Goal: Task Accomplishment & Management: Manage account settings

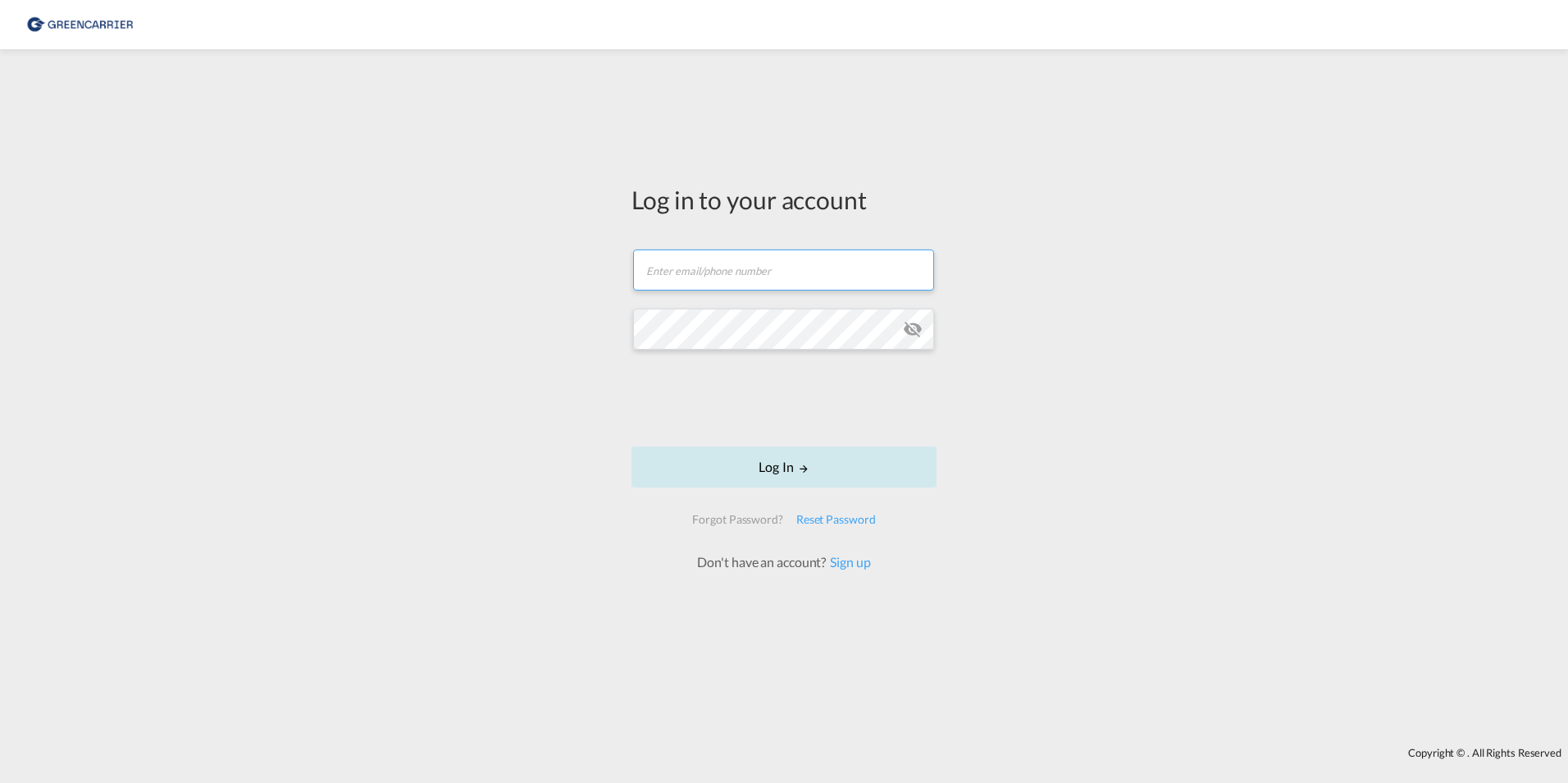
type input "[PERSON_NAME][EMAIL_ADDRESS][PERSON_NAME][DOMAIN_NAME]"
click at [755, 453] on button "Log In" at bounding box center [784, 467] width 305 height 41
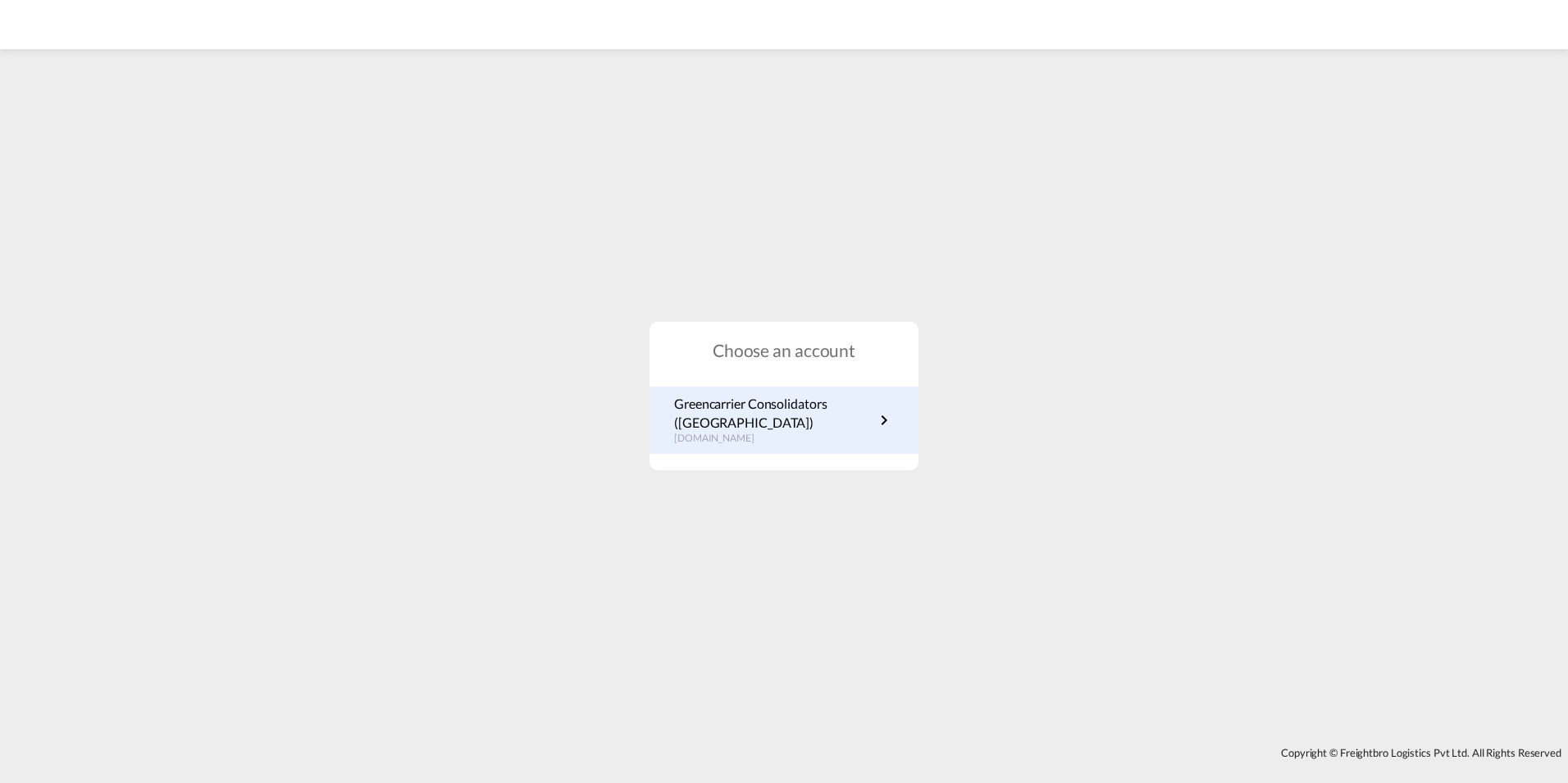
click at [809, 407] on p "Greencarrier Consolidators ([GEOGRAPHIC_DATA])" at bounding box center [774, 413] width 200 height 36
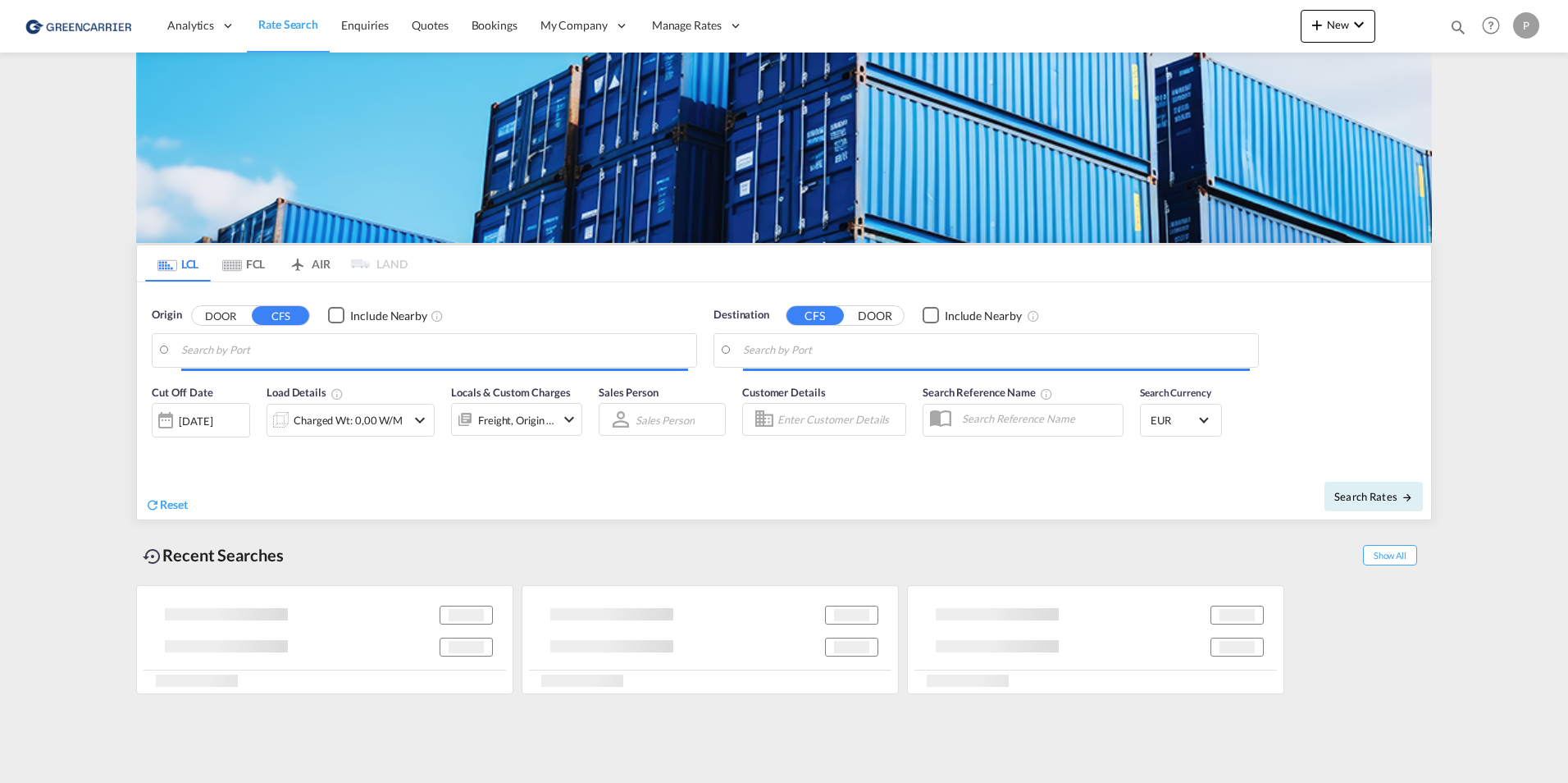
type input "[GEOGRAPHIC_DATA], [GEOGRAPHIC_DATA]"
type input "[GEOGRAPHIC_DATA], THBKK"
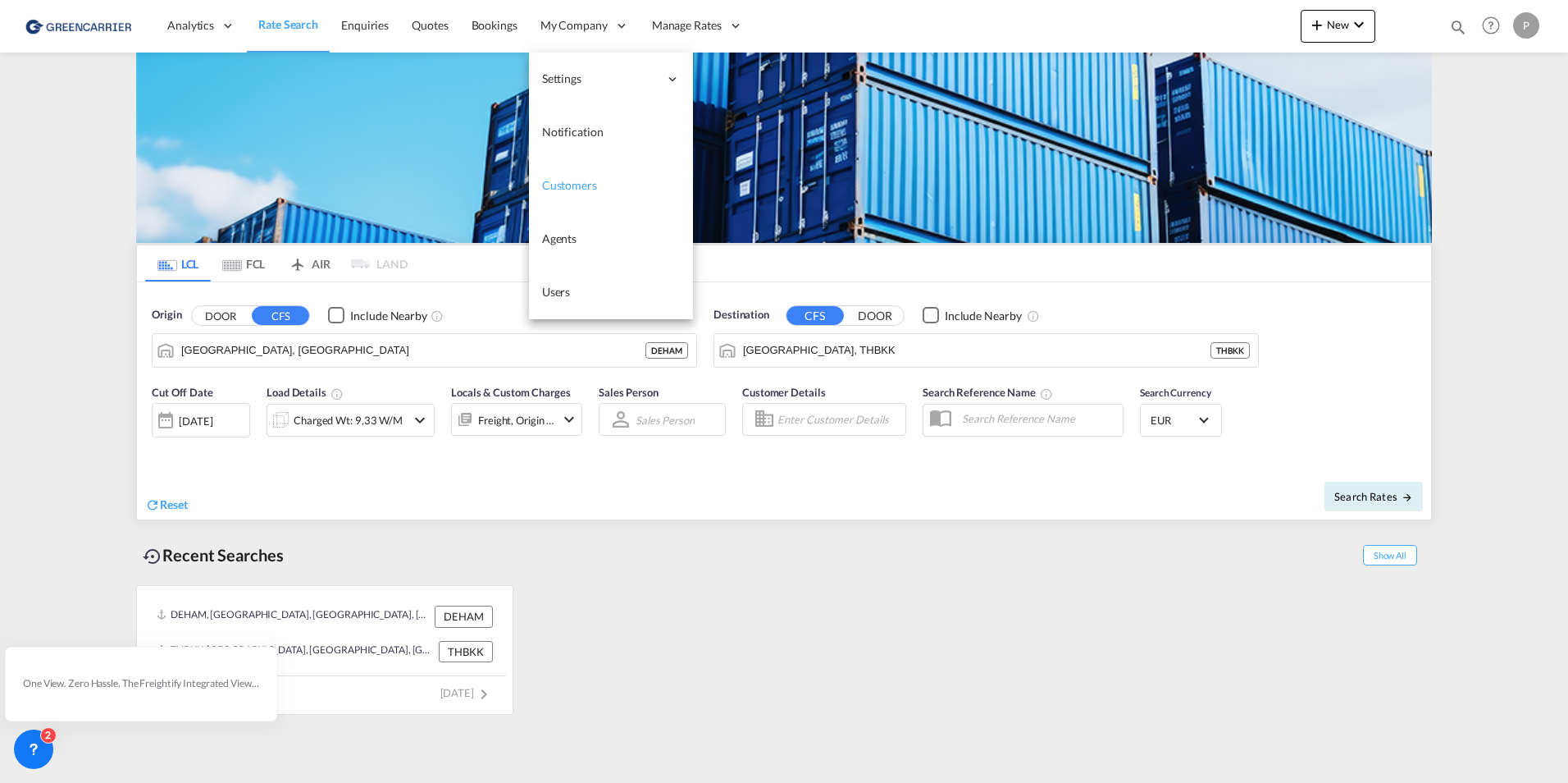
click at [583, 180] on span "Customers" at bounding box center [570, 185] width 55 height 14
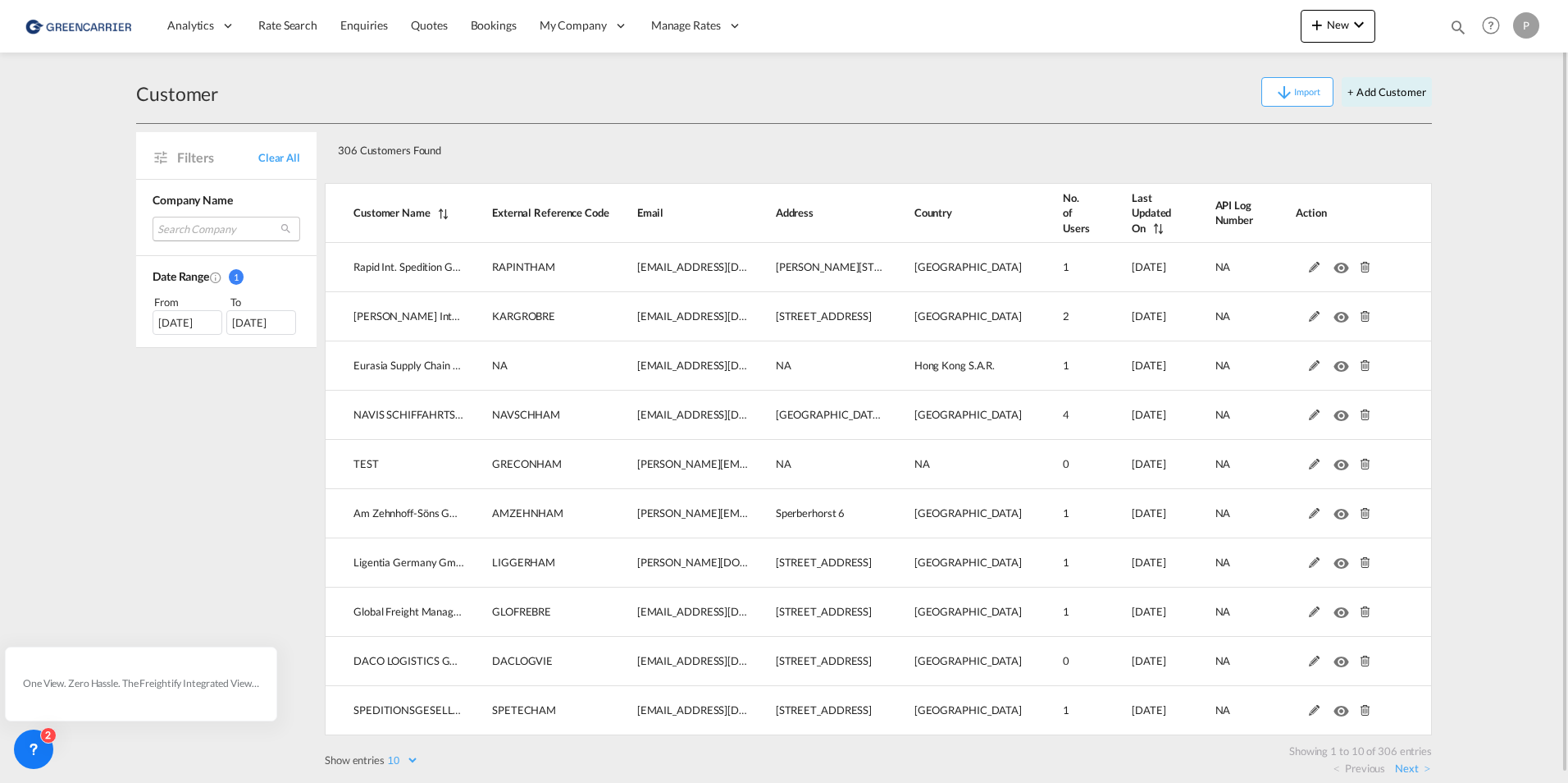
click at [180, 228] on md-select "Search Company rapid int. spedition gmbh & co. kg [PERSON_NAME] internationale …" at bounding box center [226, 228] width 148 height 25
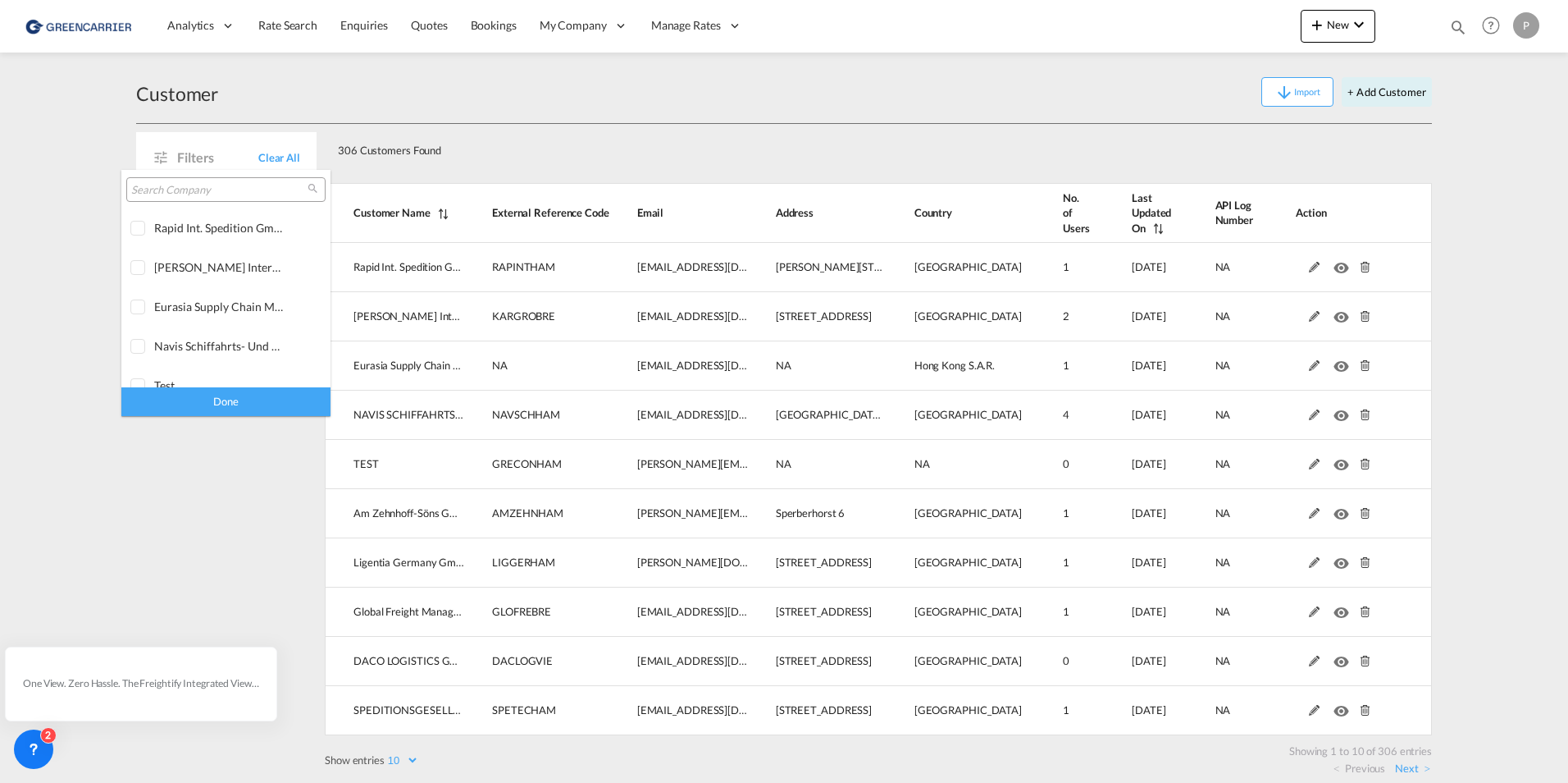
click at [168, 190] on input "search" at bounding box center [219, 190] width 176 height 15
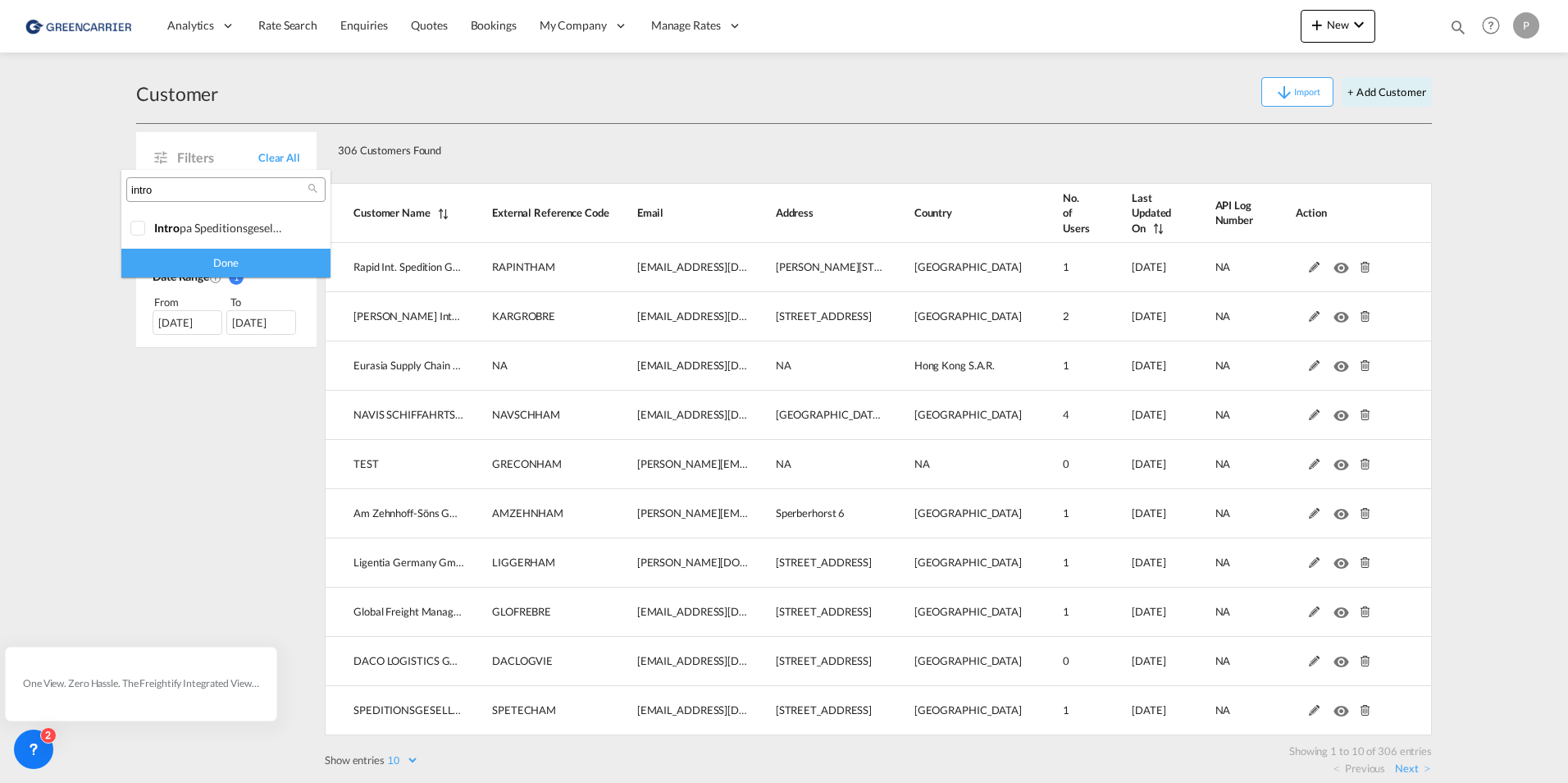
type input "intro"
click at [596, 150] on md-backdrop at bounding box center [784, 391] width 1568 height 783
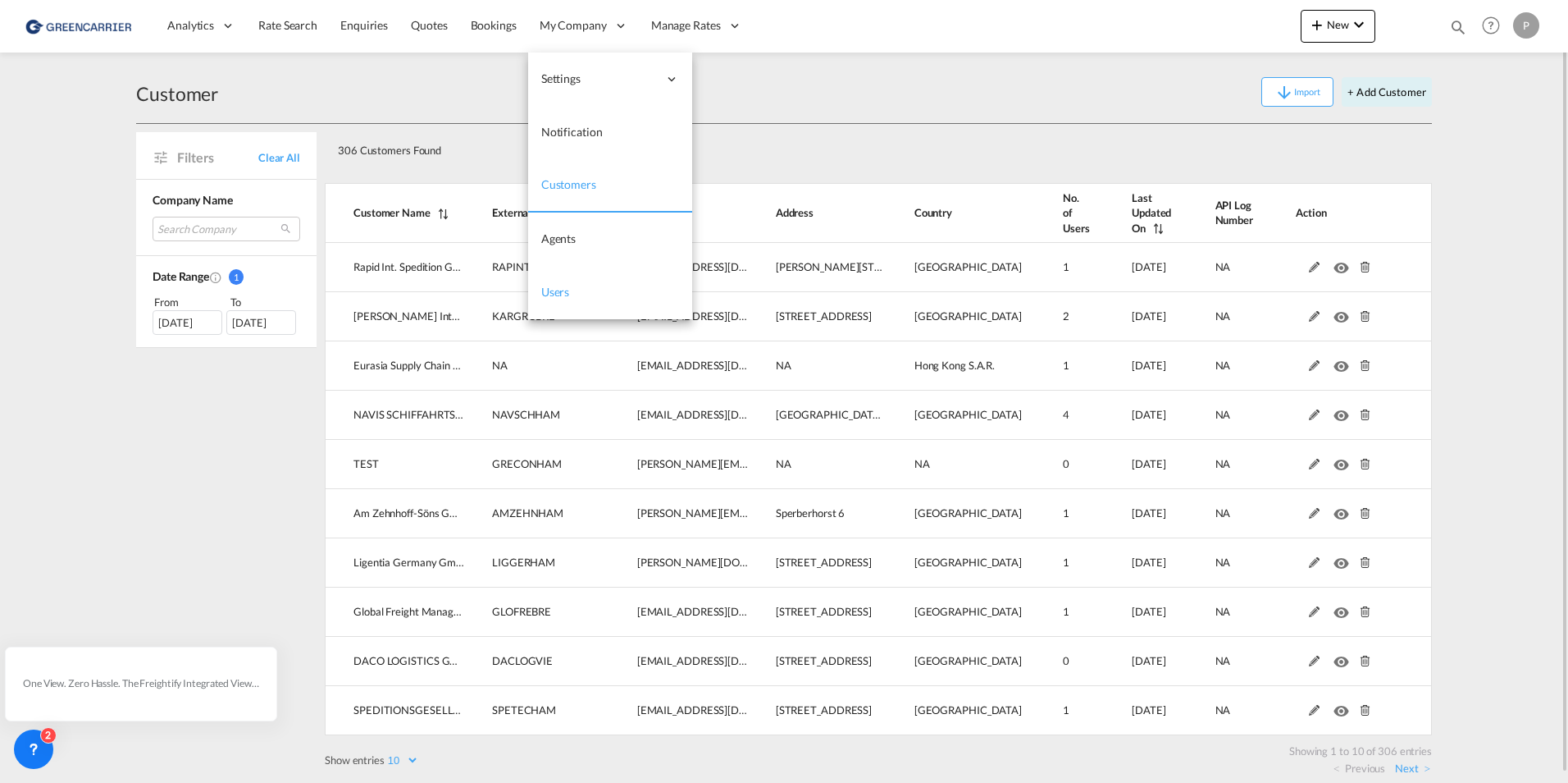
click at [563, 281] on link "Users" at bounding box center [610, 293] width 164 height 53
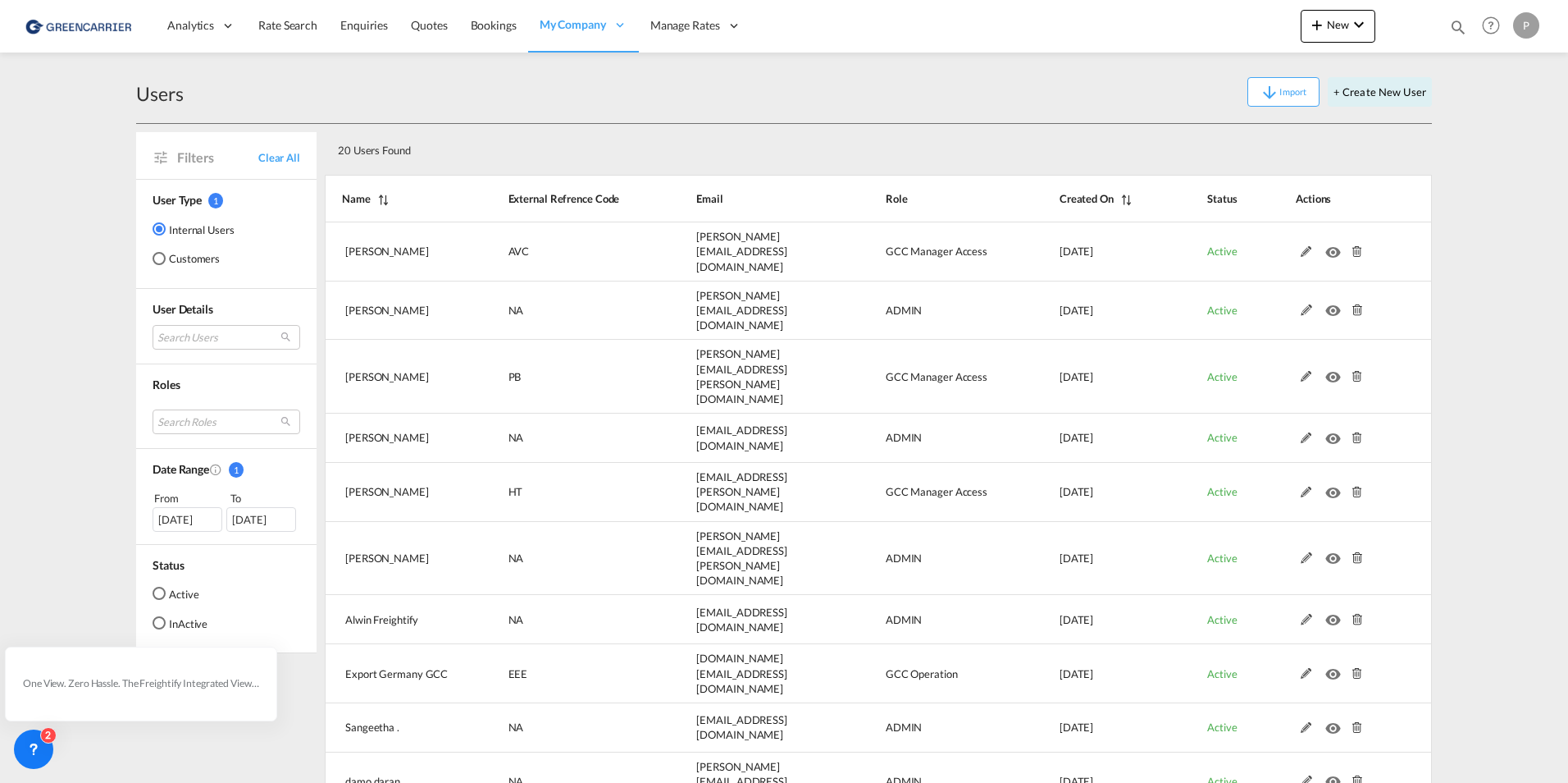
click at [182, 261] on md-radio-button "Customers" at bounding box center [193, 258] width 82 height 17
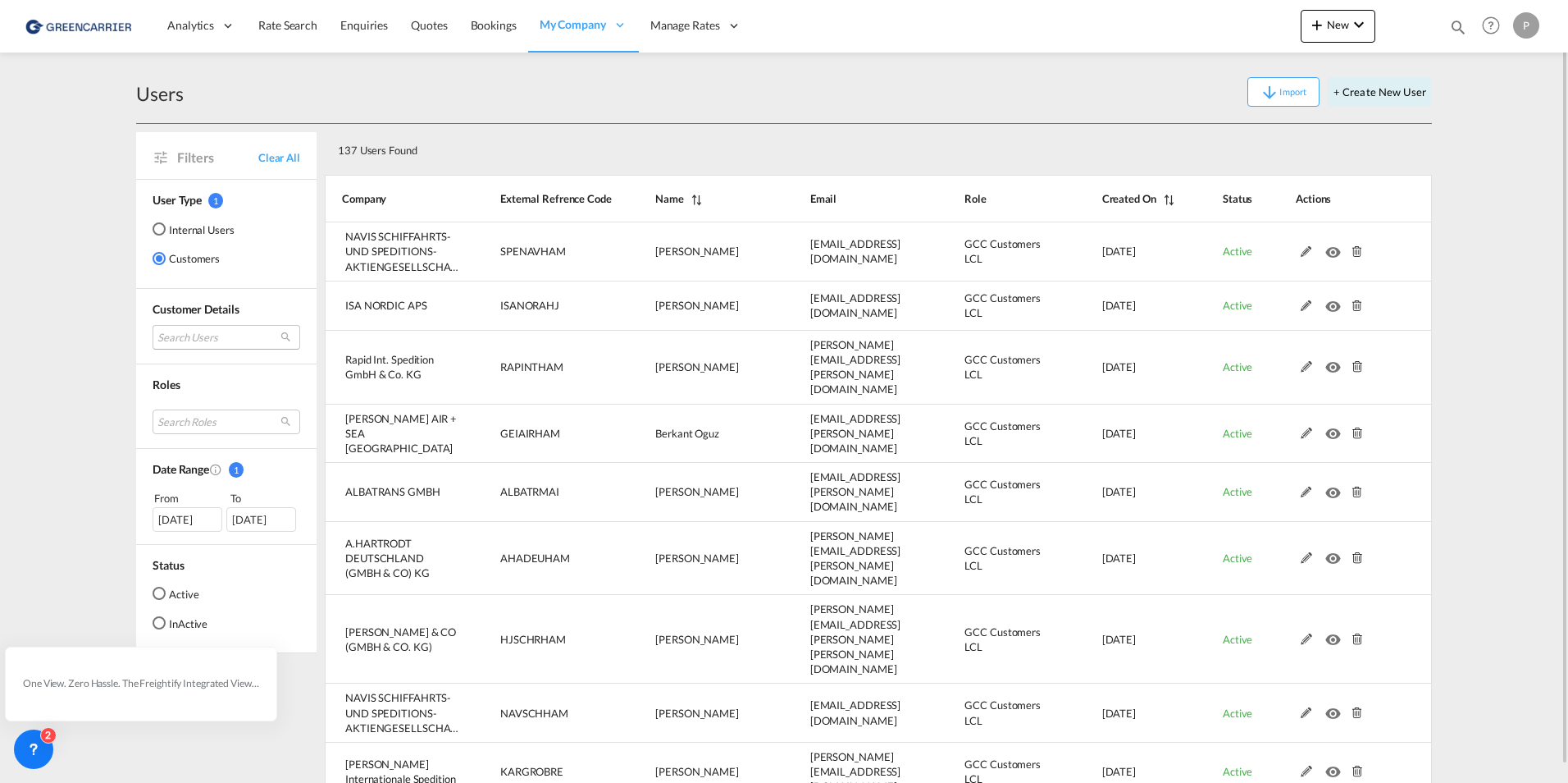
click at [185, 334] on md-select "Search Users user name user [PERSON_NAME] [EMAIL_ADDRESS][PERSON_NAME][DOMAIN_N…" at bounding box center [226, 337] width 148 height 25
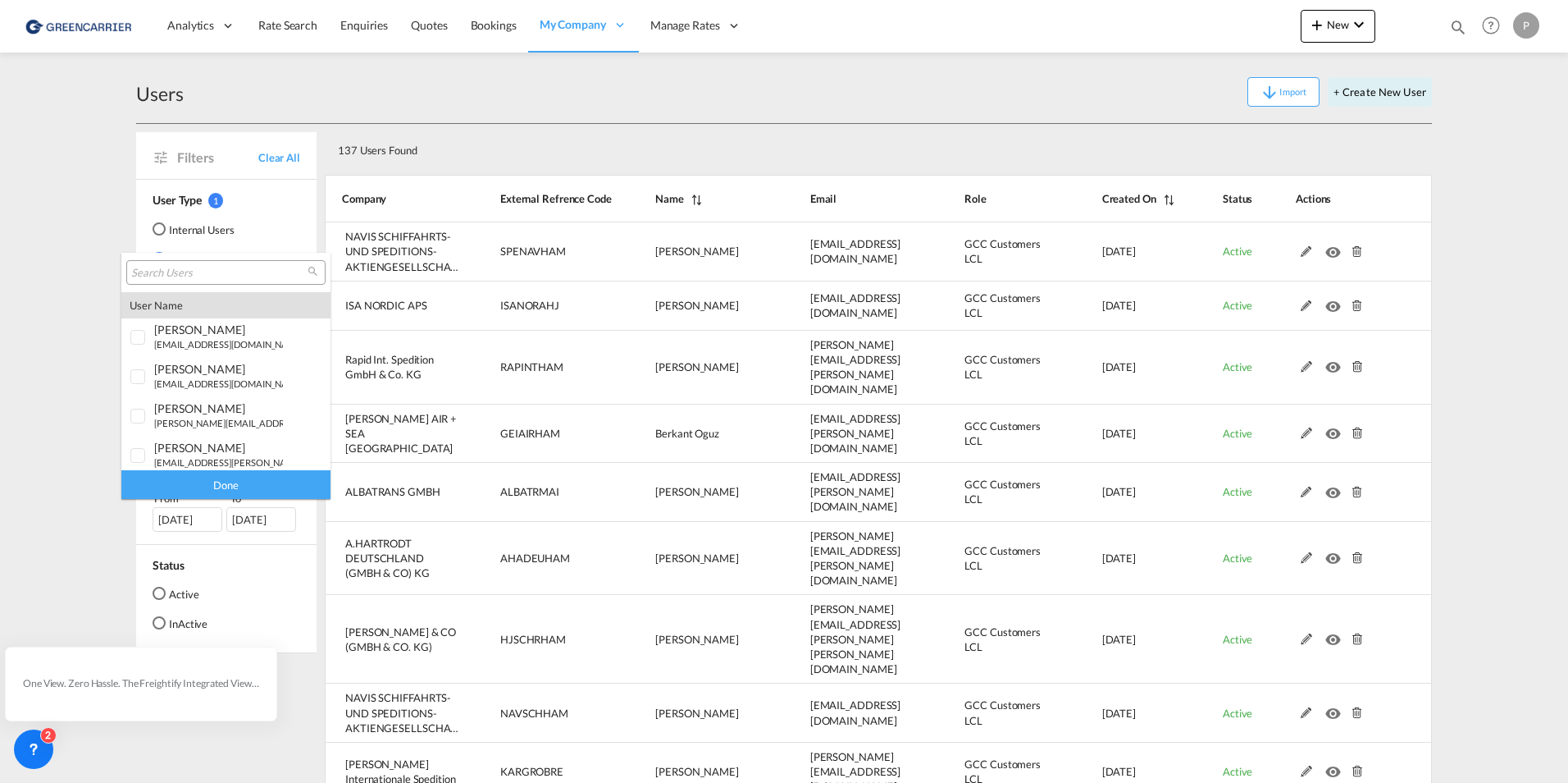
click at [187, 275] on input "search" at bounding box center [219, 273] width 176 height 15
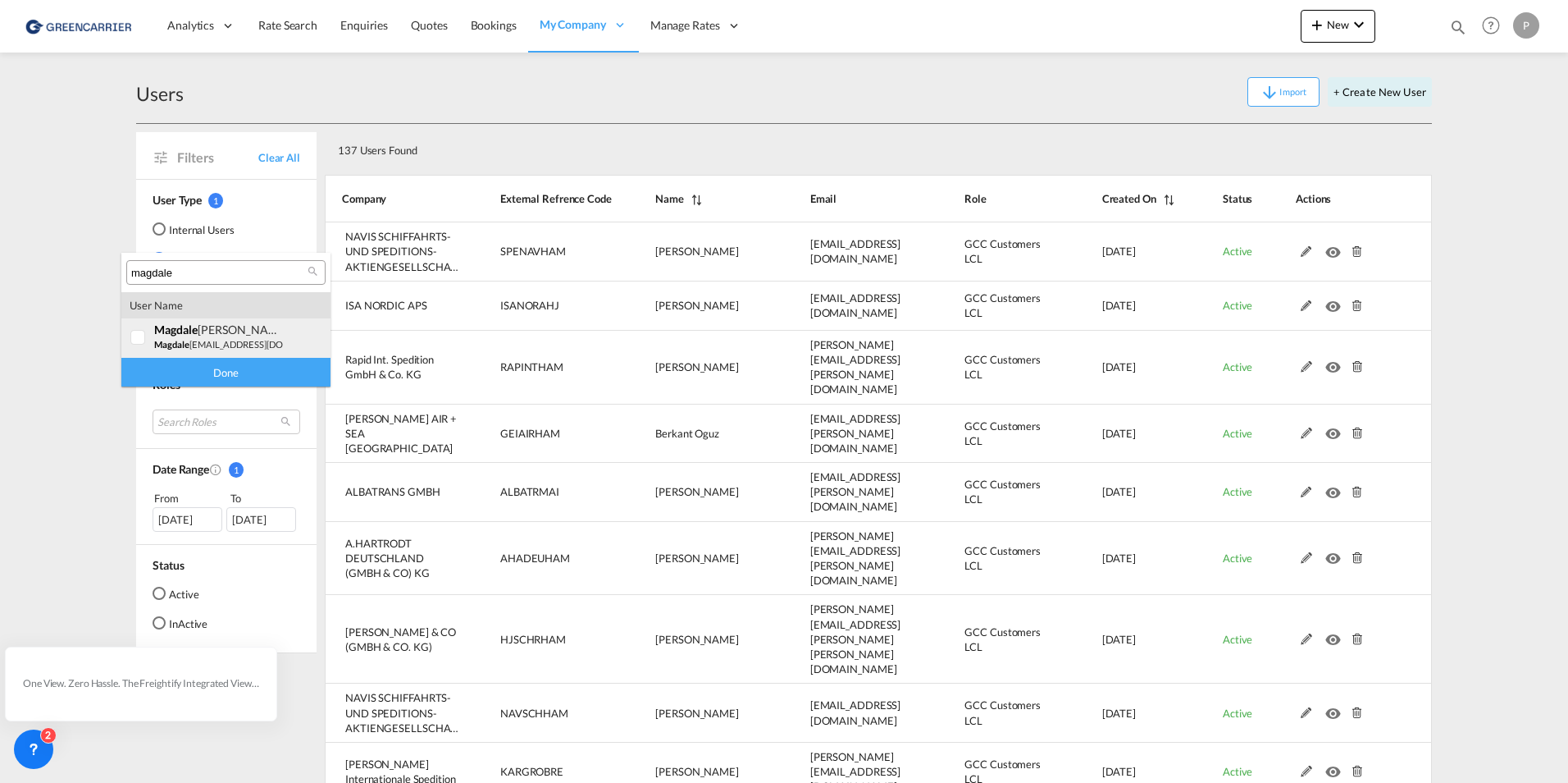
type input "magdale"
click at [209, 333] on div "magdale [PERSON_NAME]" at bounding box center [219, 329] width 129 height 14
click at [209, 372] on div "Done" at bounding box center [225, 371] width 209 height 29
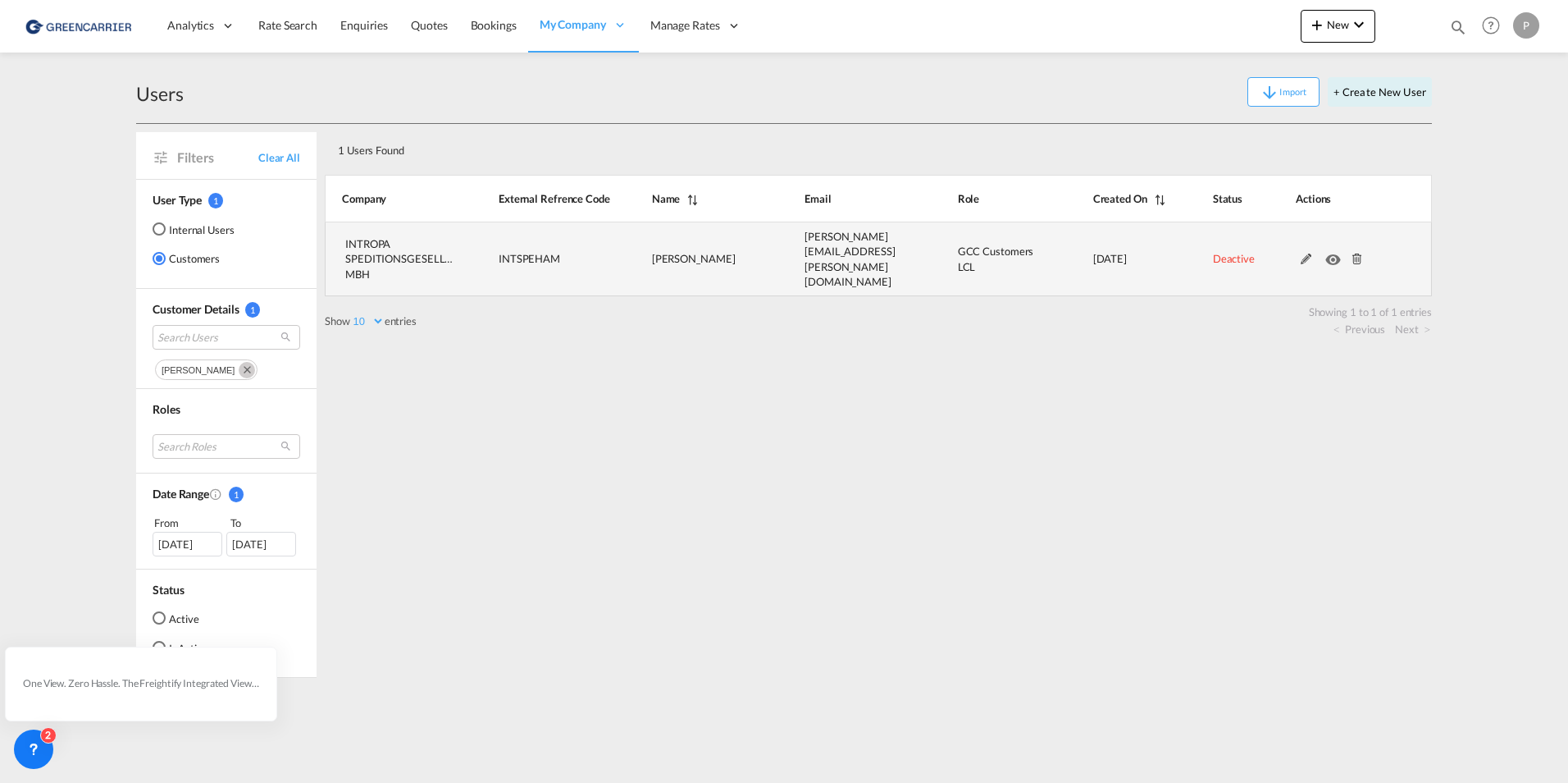
click at [1359, 253] on md-icon at bounding box center [1357, 259] width 22 height 12
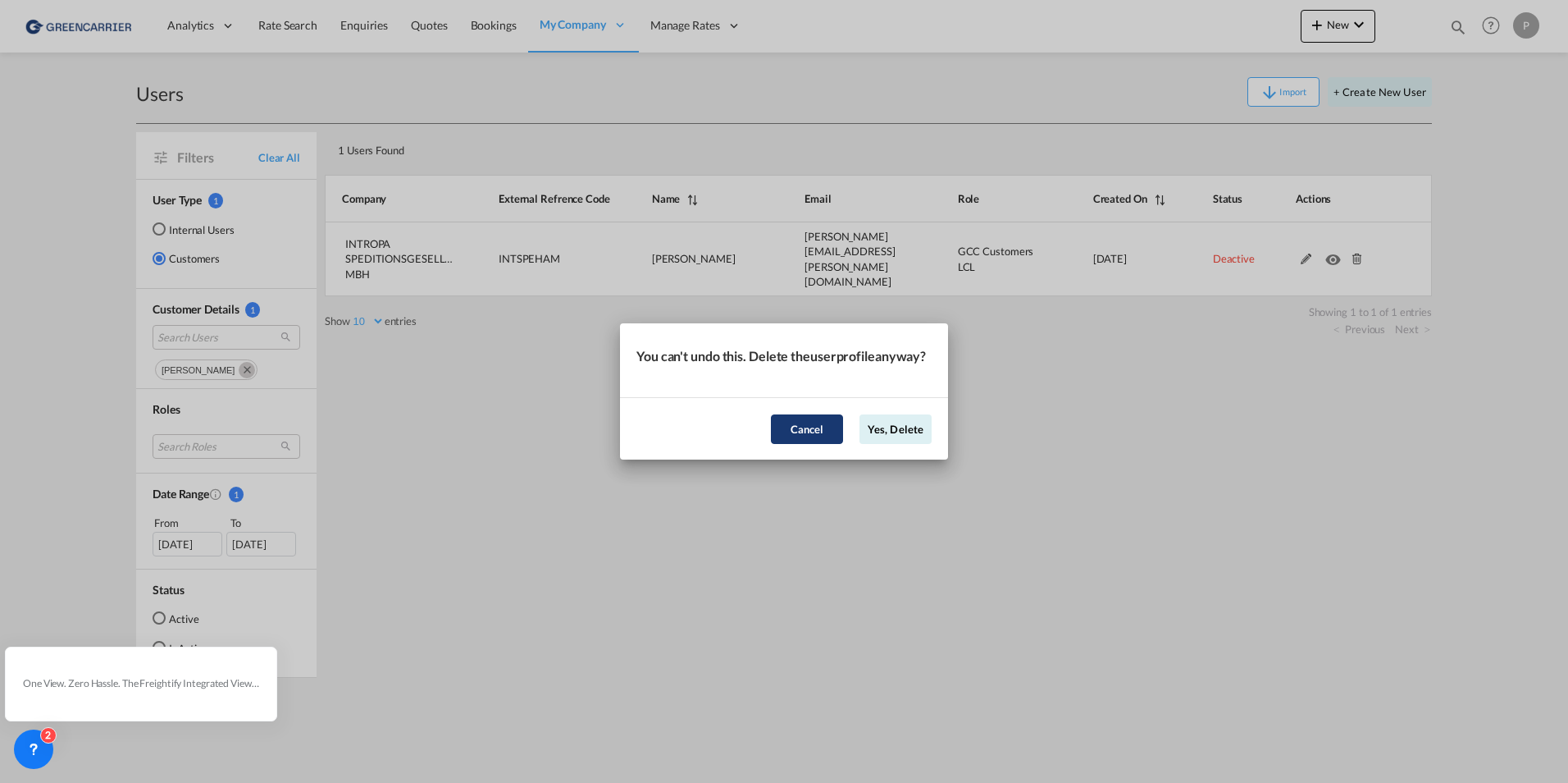
click at [818, 430] on button "Cancel" at bounding box center [806, 429] width 72 height 30
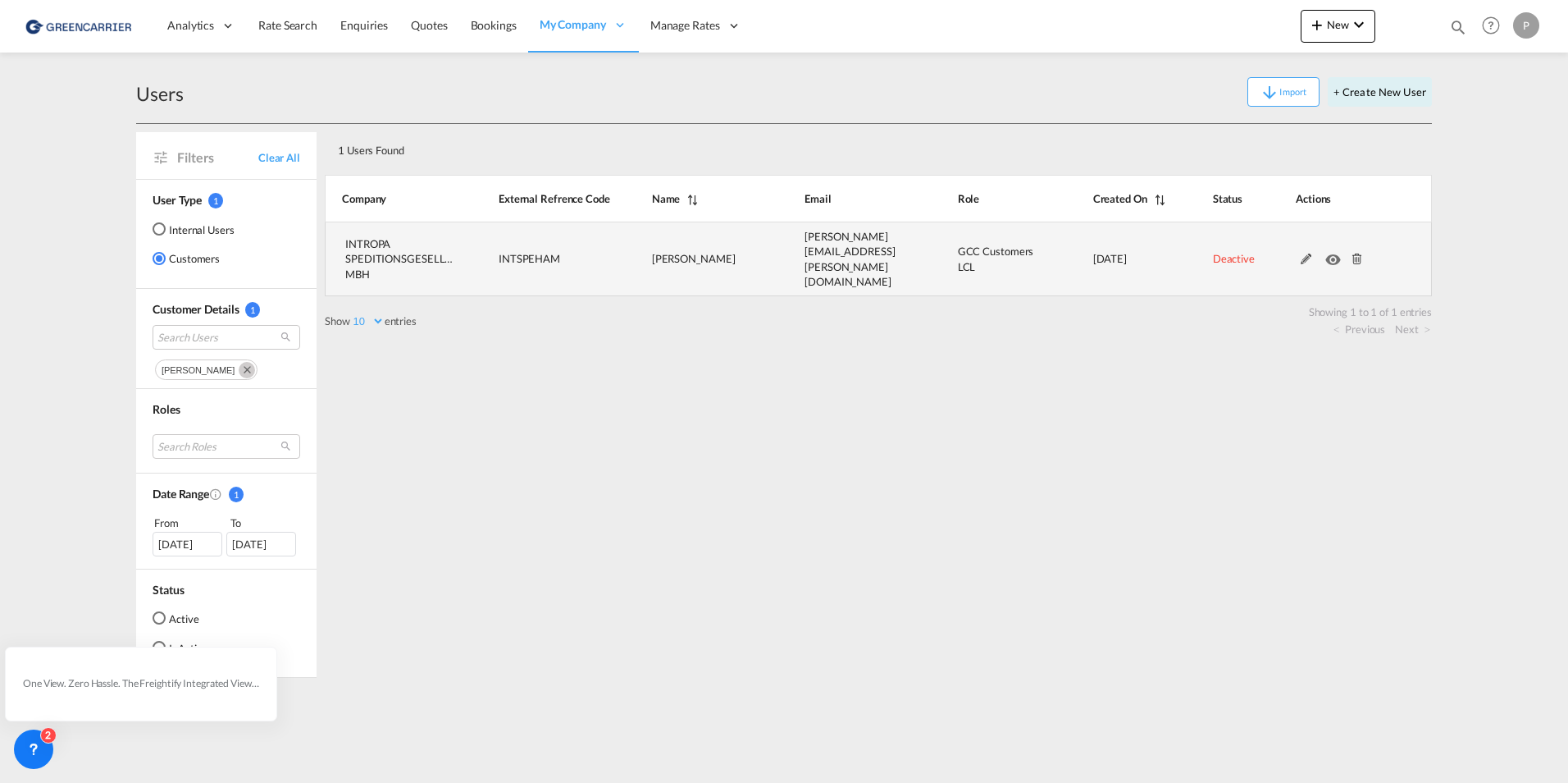
click at [1307, 253] on md-icon at bounding box center [1307, 259] width 22 height 12
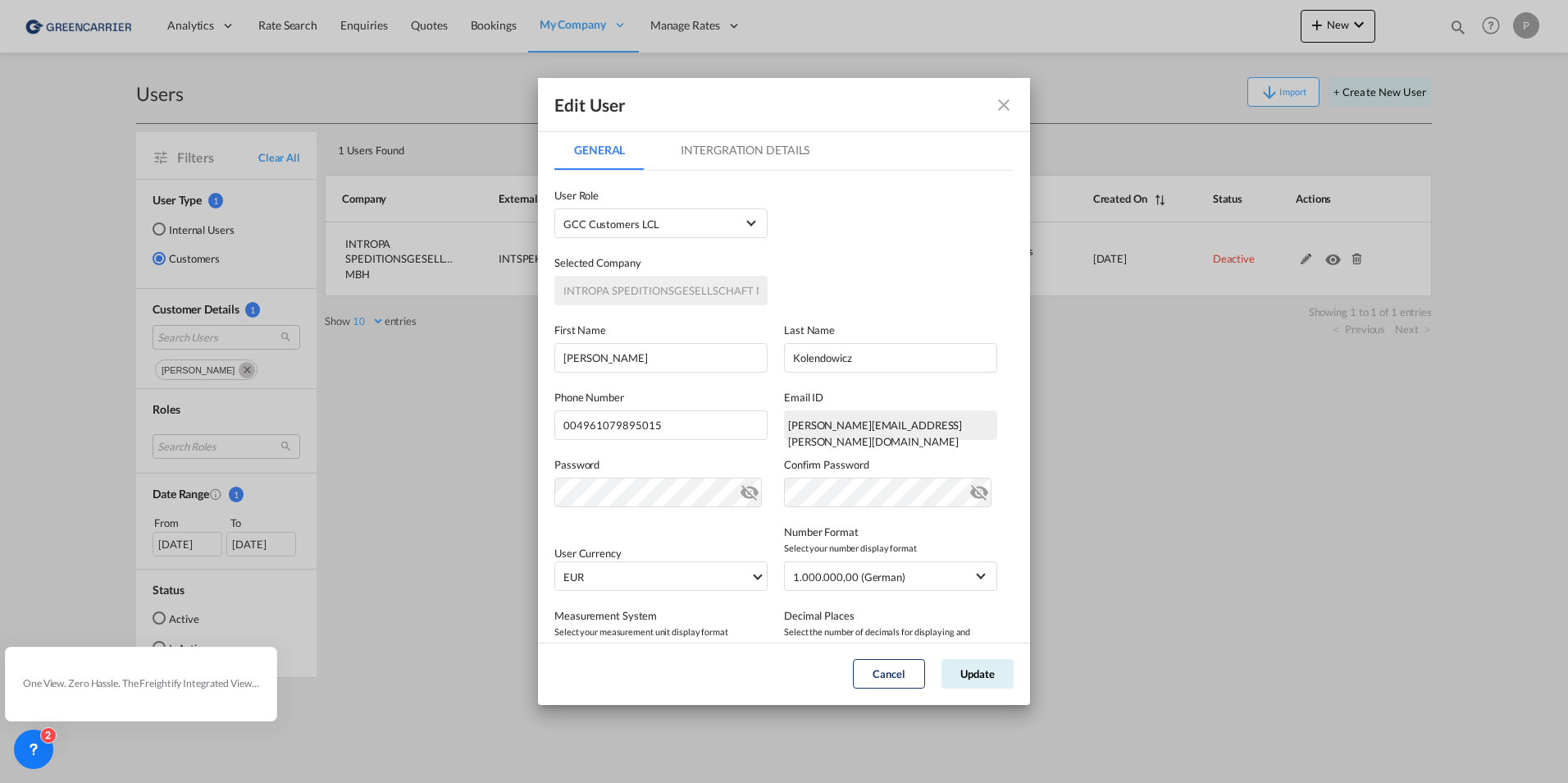
scroll to position [160, 0]
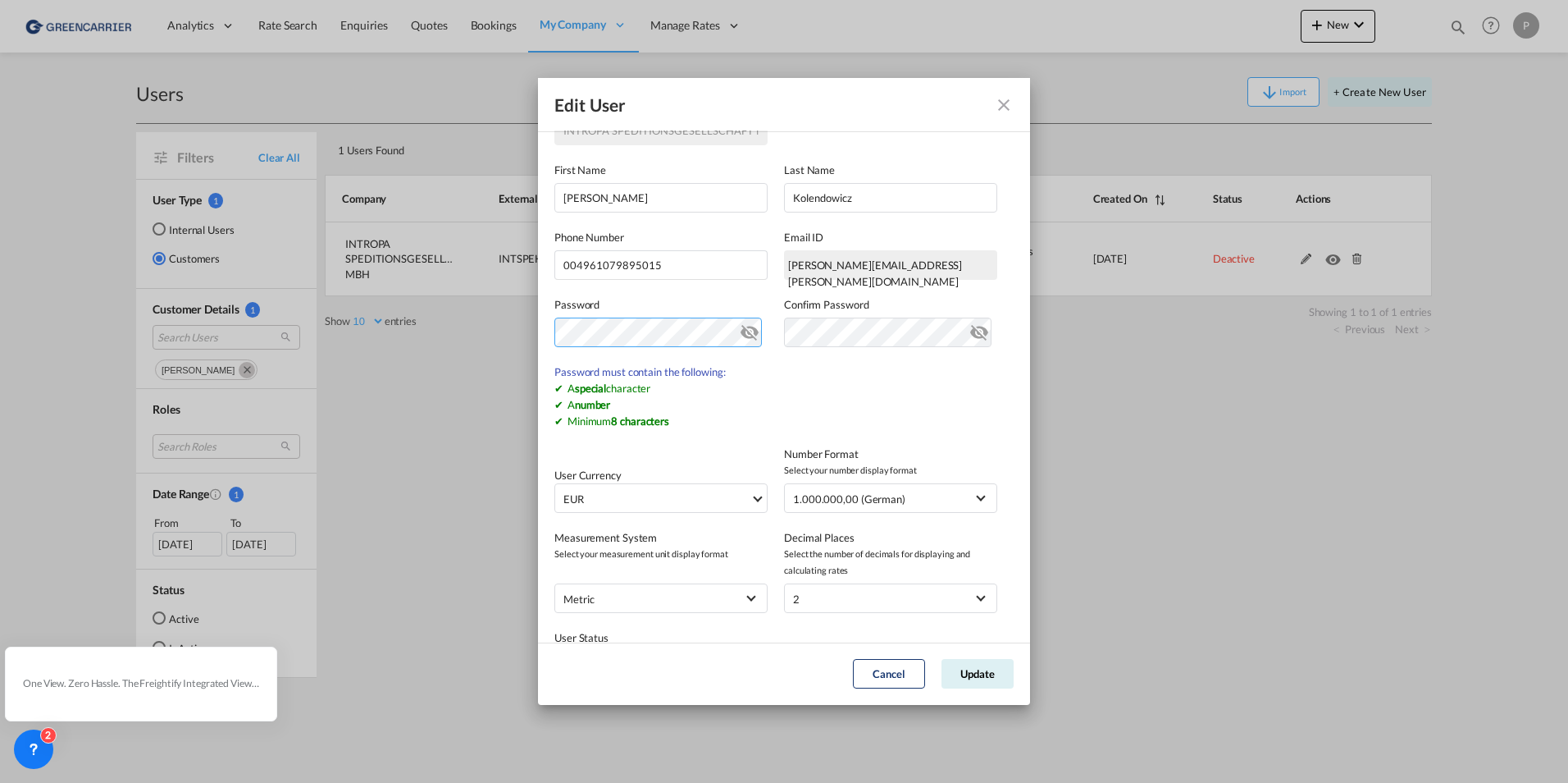
click at [752, 331] on md-input-container "GeneralIntergration Details ..." at bounding box center [660, 332] width 214 height 30
click at [740, 333] on md-icon "icon-eye-off" at bounding box center [750, 329] width 20 height 20
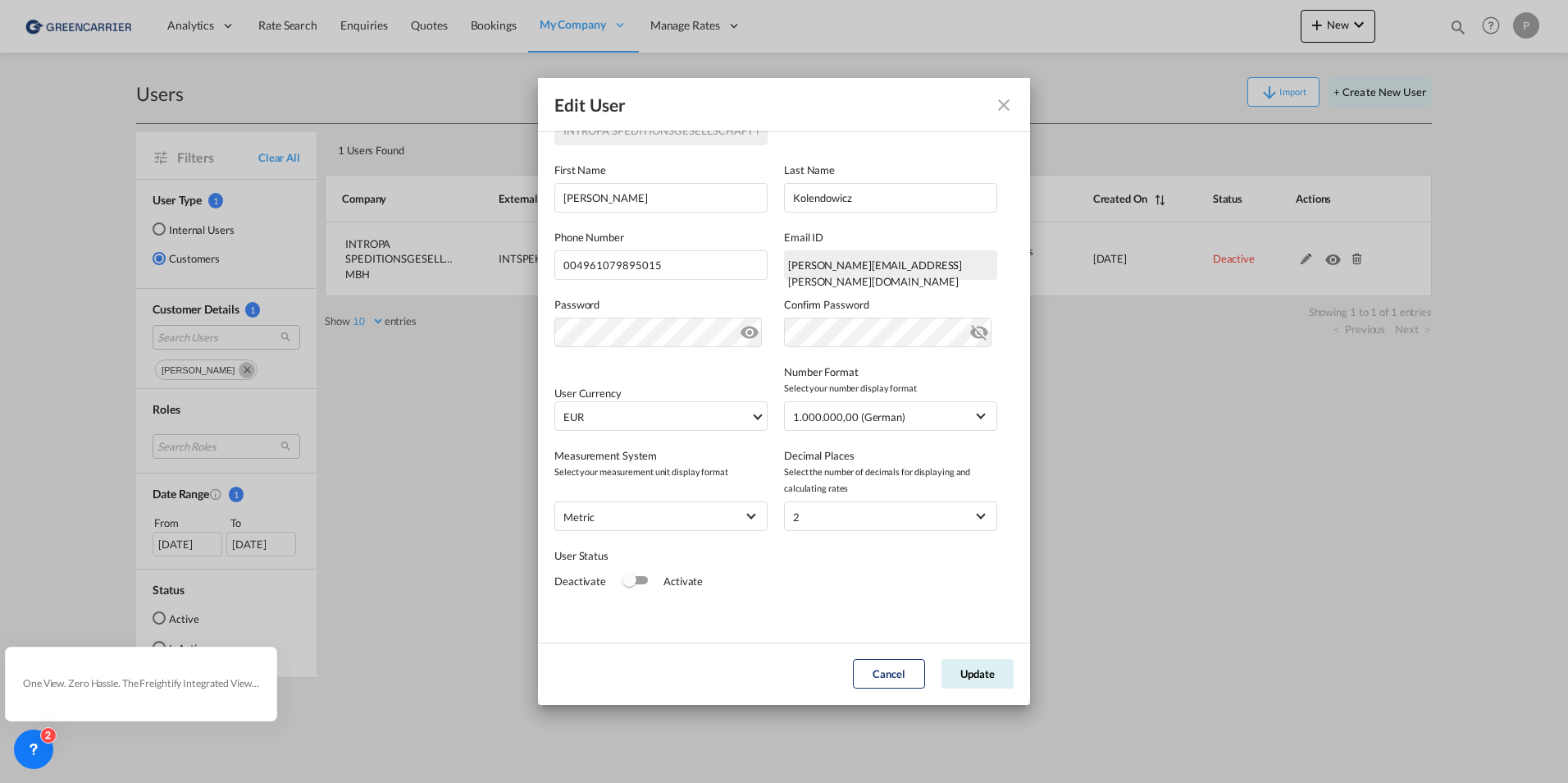
click at [740, 333] on md-icon "icon-eye-off" at bounding box center [750, 329] width 20 height 20
click at [970, 331] on md-icon "icon-eye-off" at bounding box center [979, 329] width 20 height 20
click at [753, 335] on md-icon "icon-eye-off" at bounding box center [750, 329] width 20 height 20
click at [970, 332] on md-icon "icon-eye-off" at bounding box center [979, 329] width 20 height 20
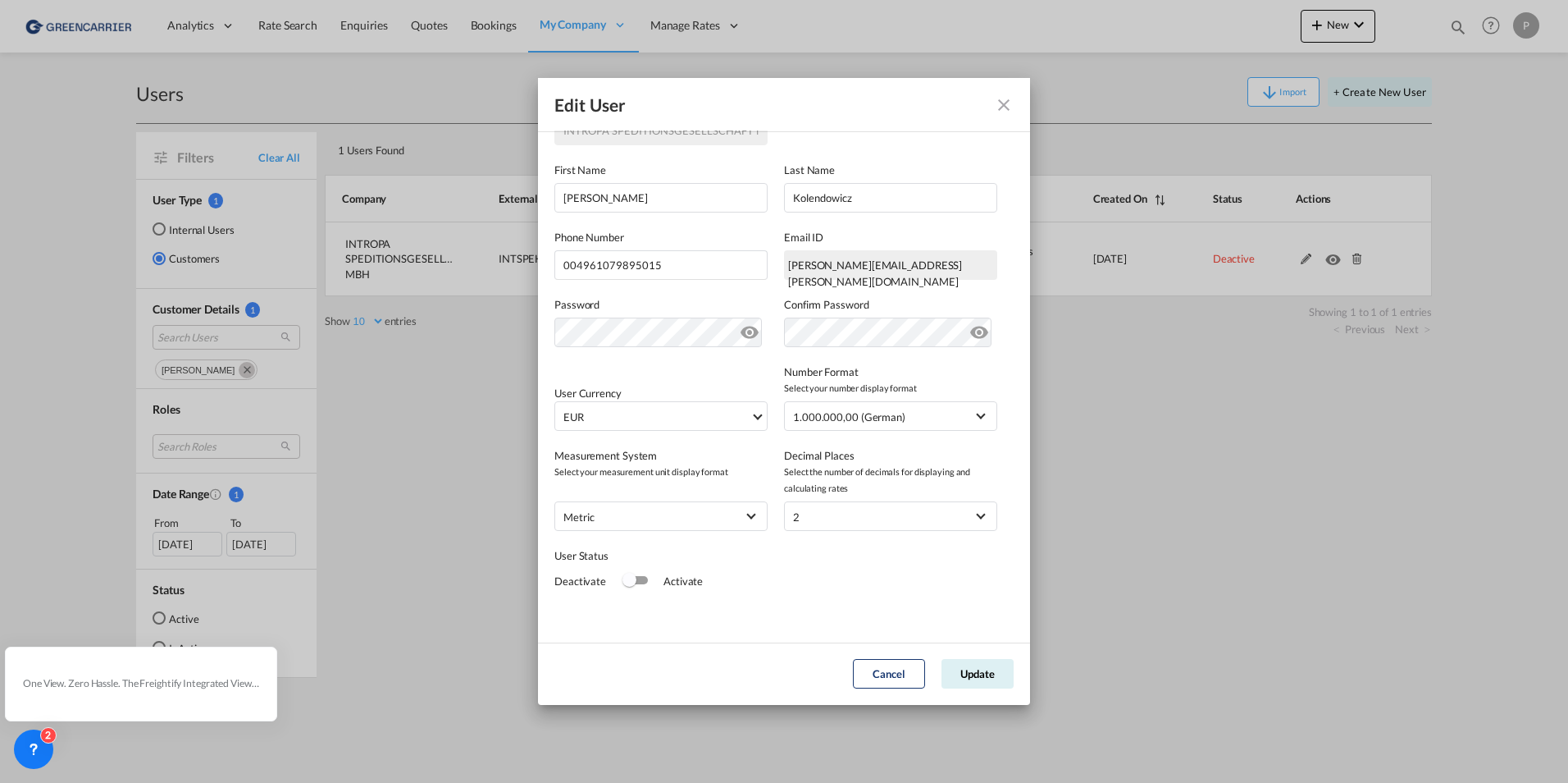
click at [632, 582] on div "Switch 1" at bounding box center [629, 580] width 14 height 14
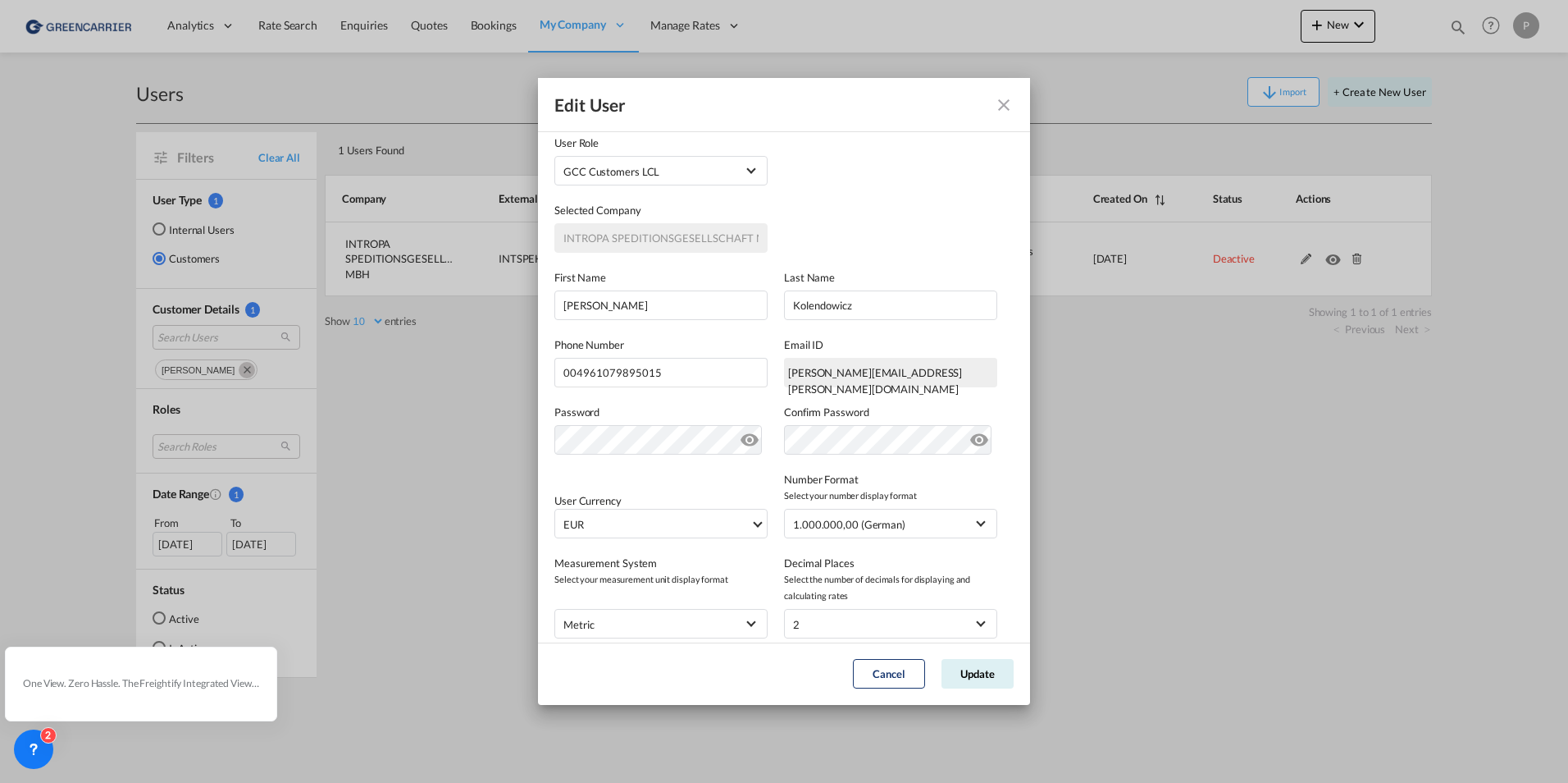
scroll to position [0, 0]
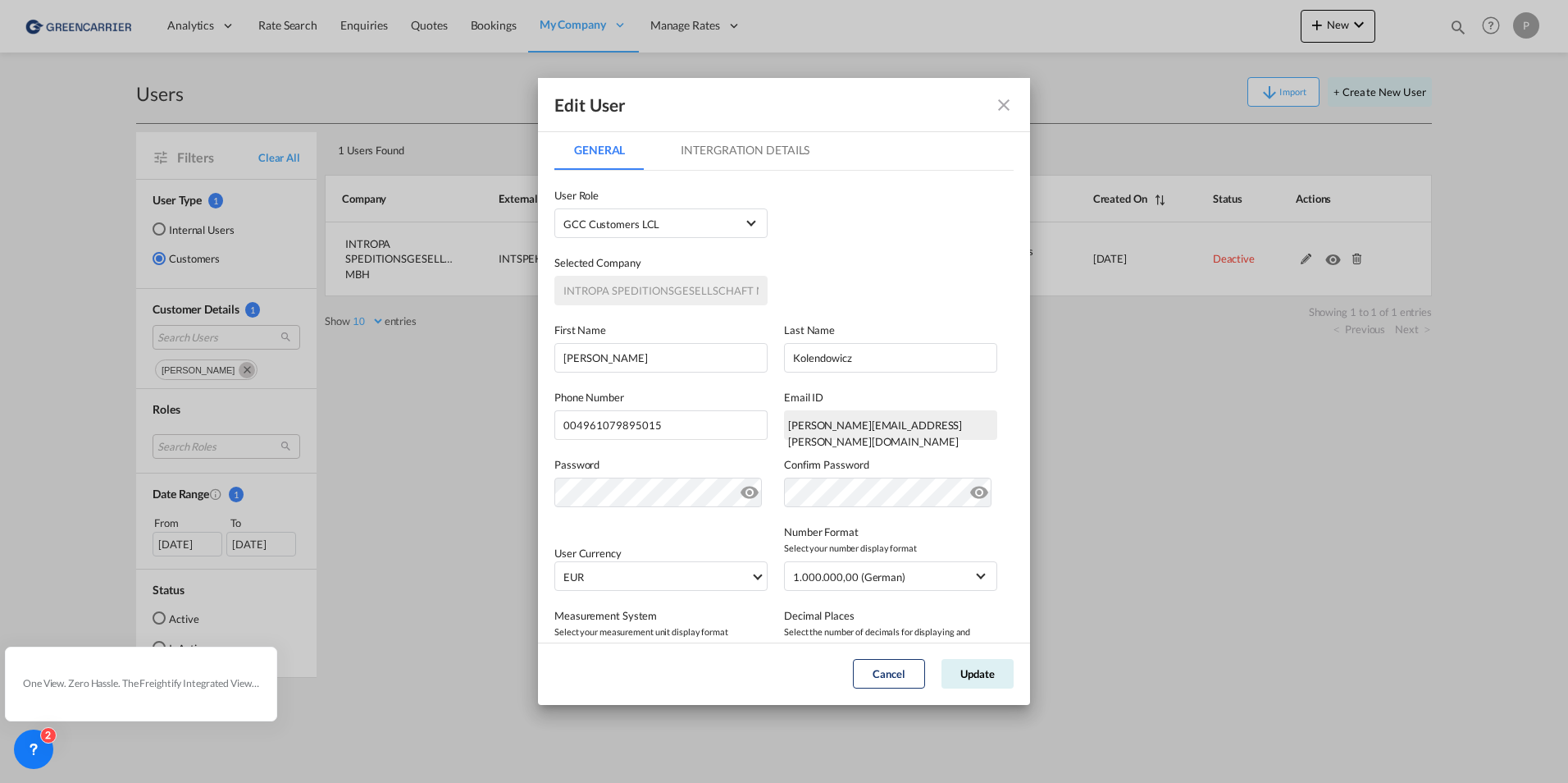
click at [740, 156] on md-tab-item "Intergration Details" at bounding box center [745, 150] width 168 height 39
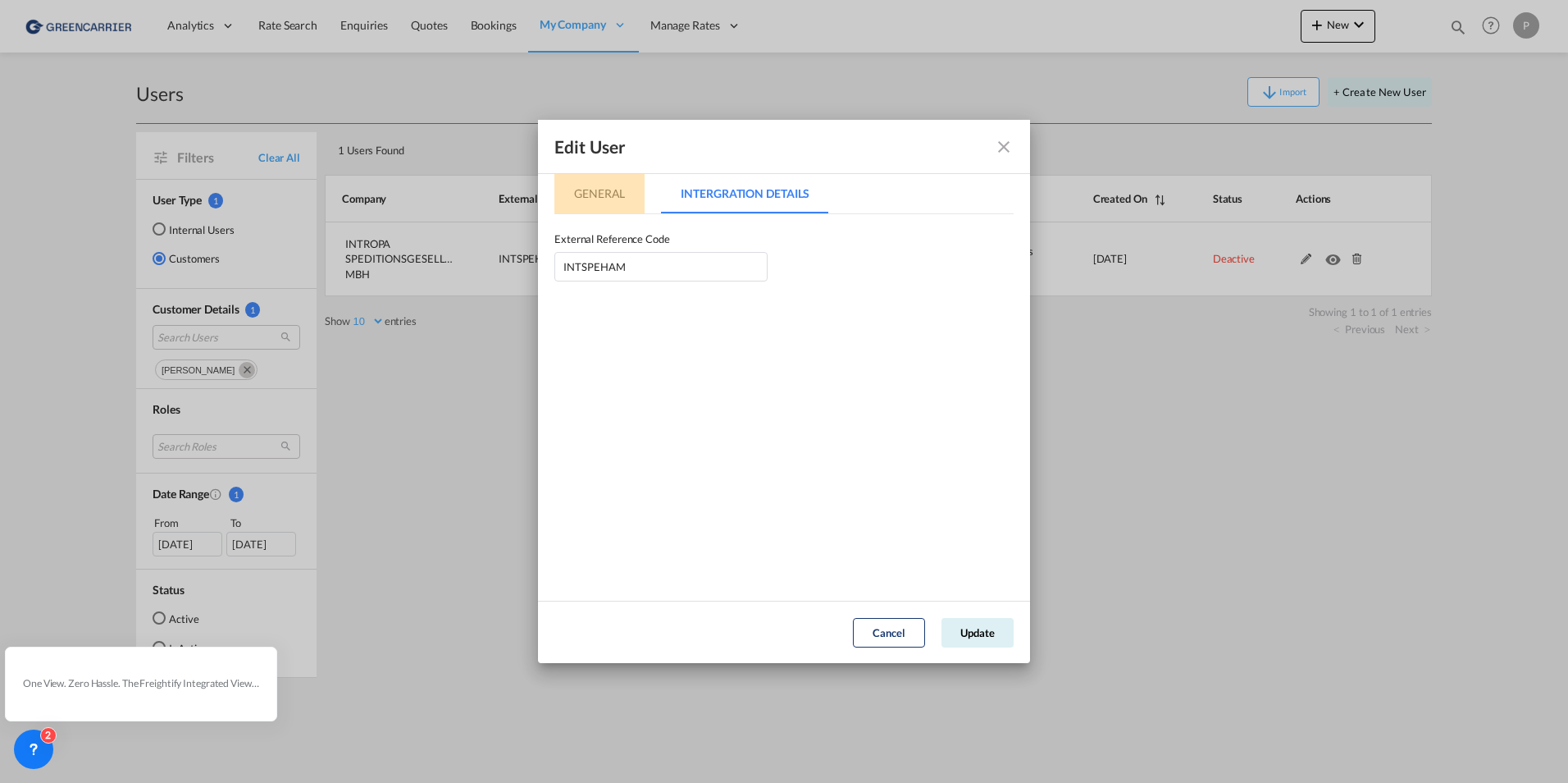
click at [604, 204] on md-tab-item "General" at bounding box center [599, 194] width 91 height 39
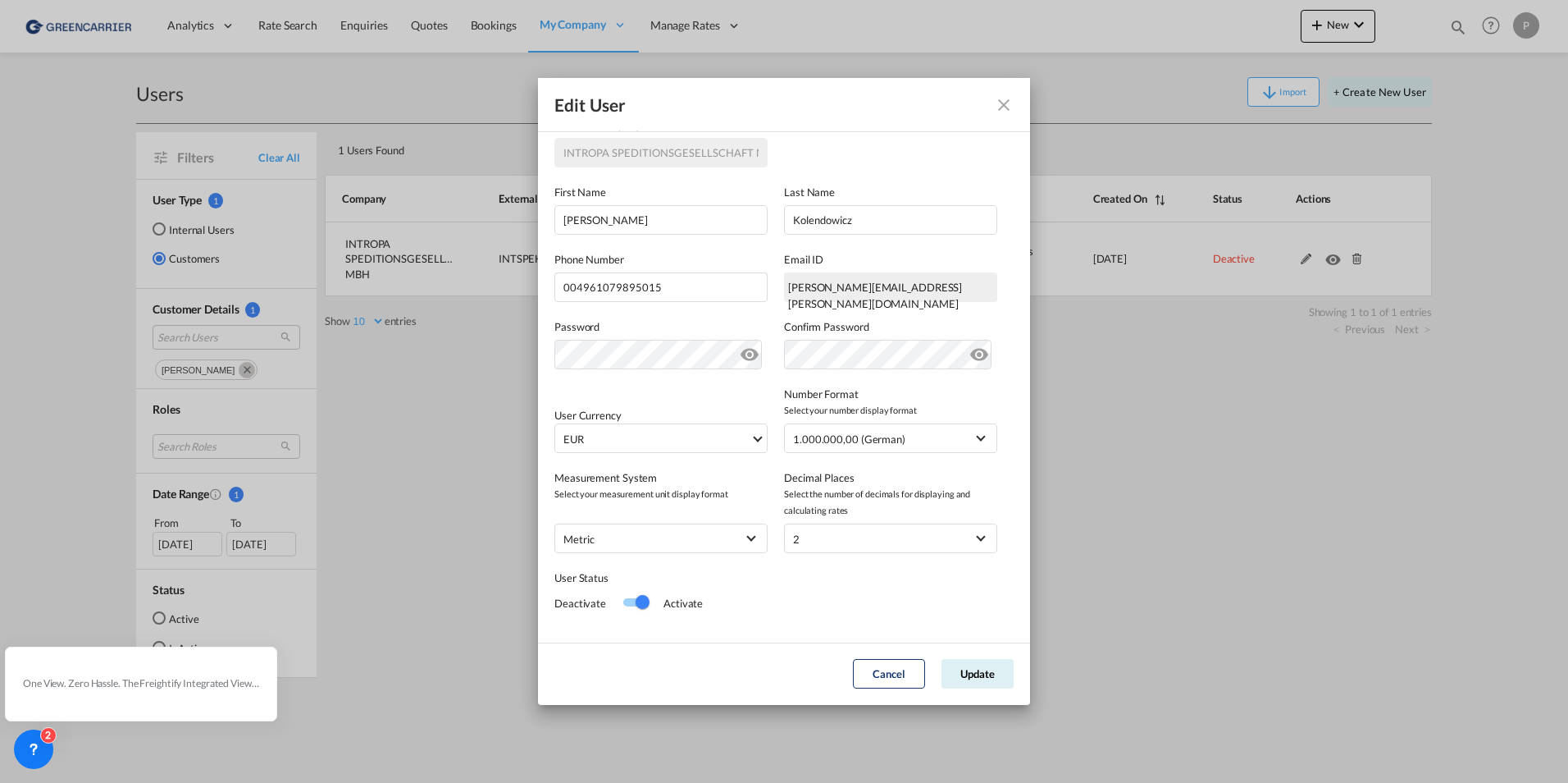
scroll to position [160, 0]
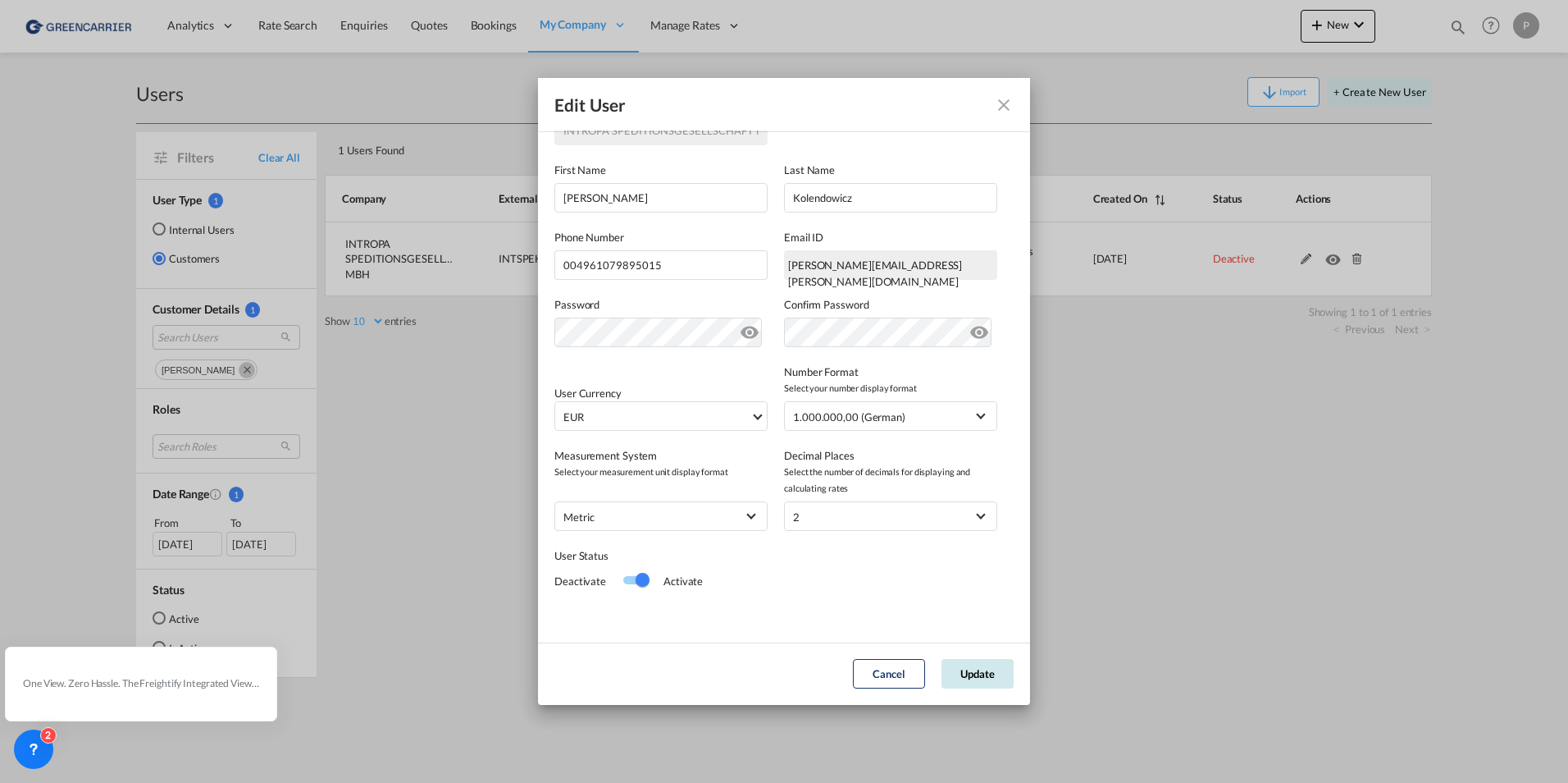
click at [981, 683] on button "Update" at bounding box center [977, 674] width 72 height 30
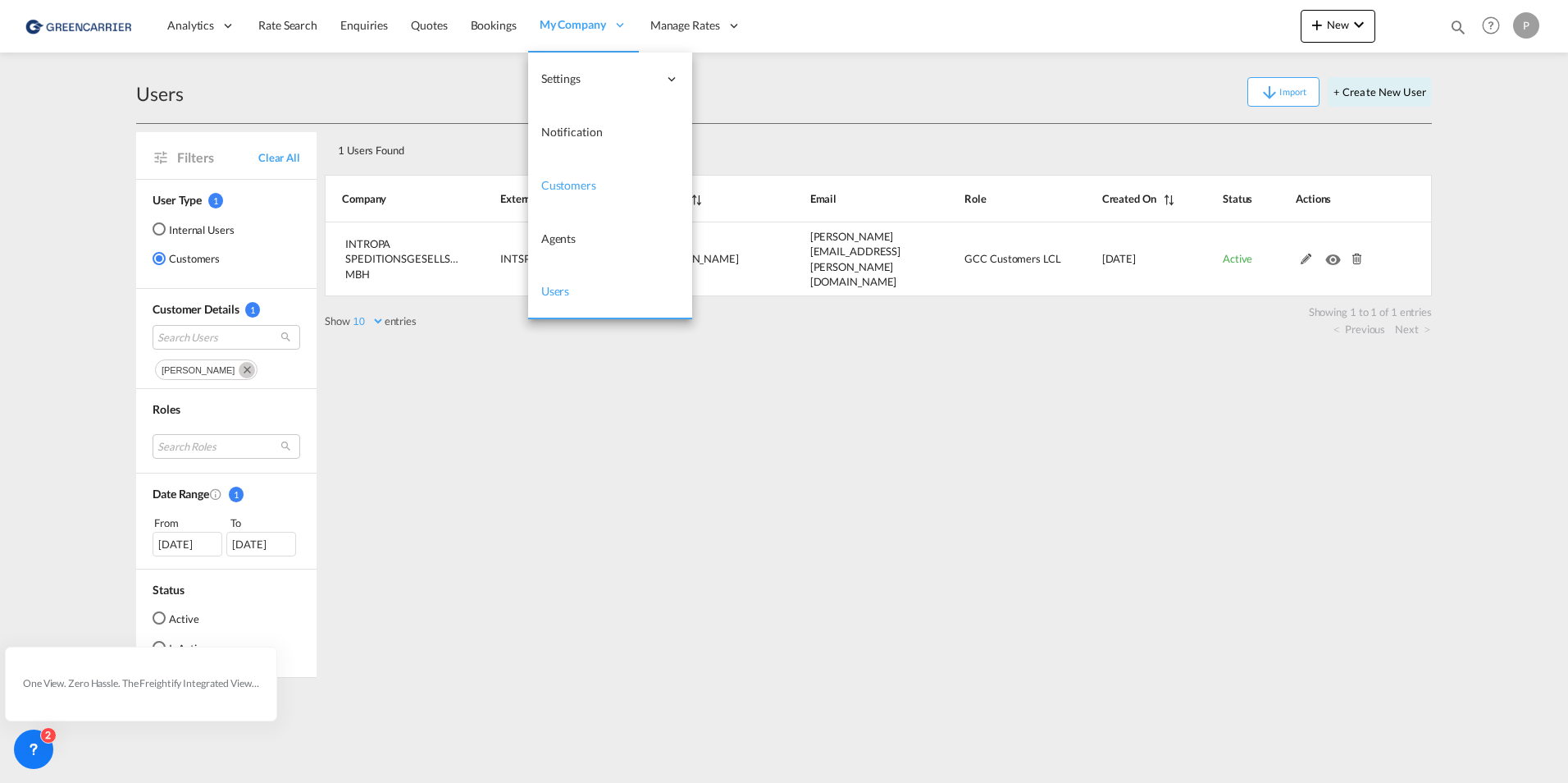
click at [563, 175] on link "Customers" at bounding box center [610, 186] width 164 height 53
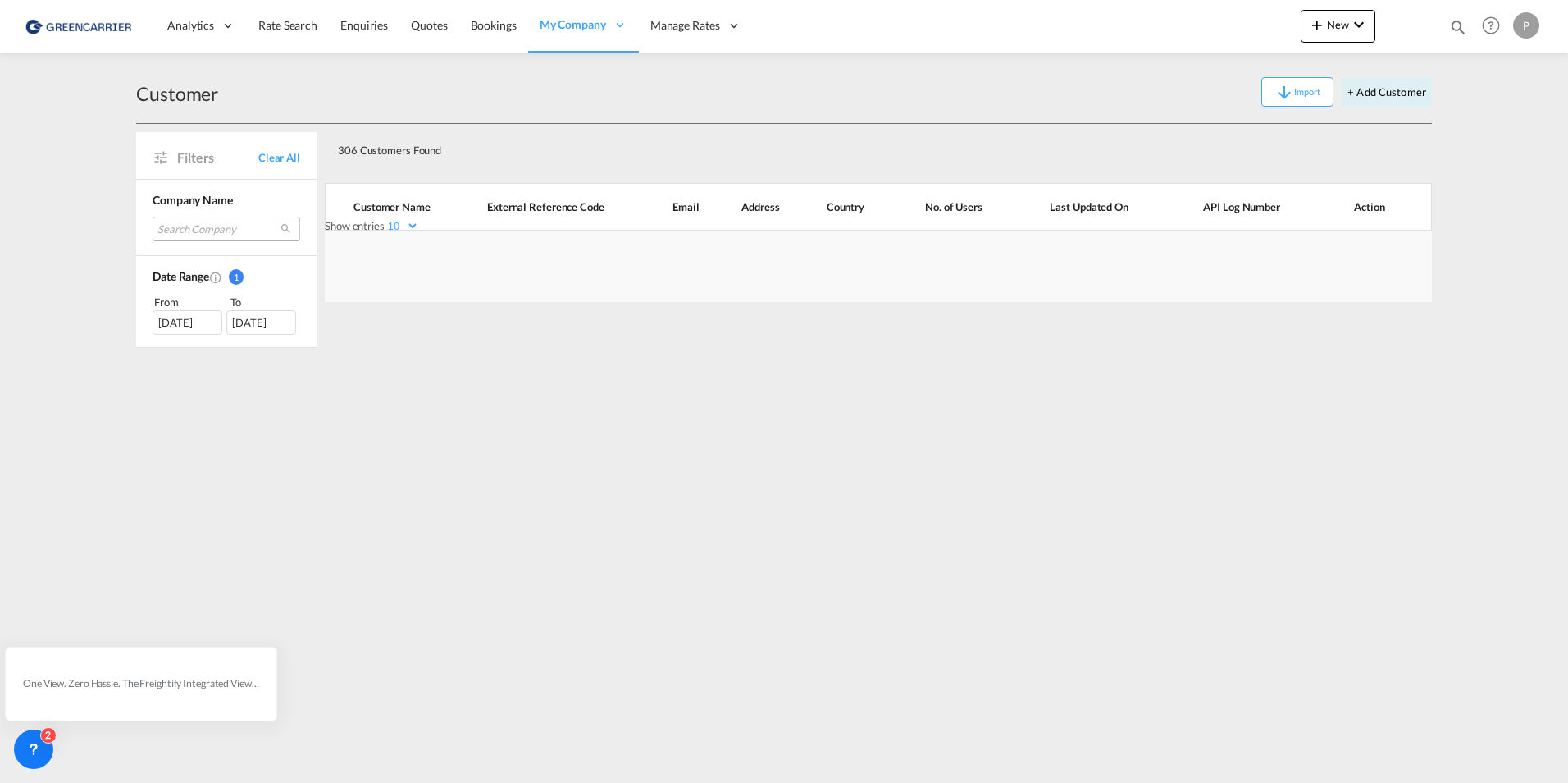
click at [231, 232] on md-select "Search Company rapid int. spedition gmbh & co. kg [PERSON_NAME] internationale …" at bounding box center [226, 228] width 148 height 25
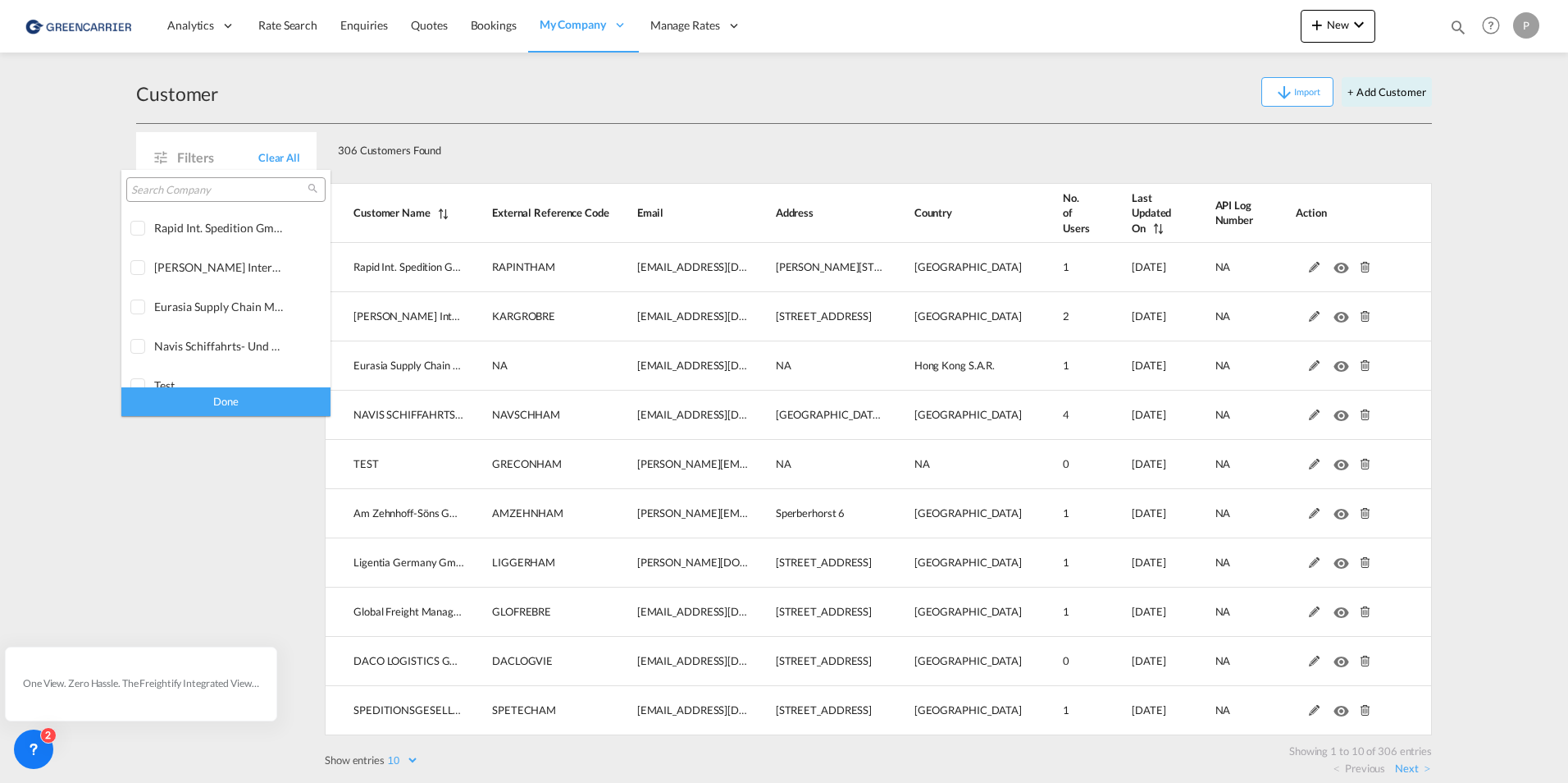
click at [179, 192] on input "search" at bounding box center [219, 190] width 176 height 15
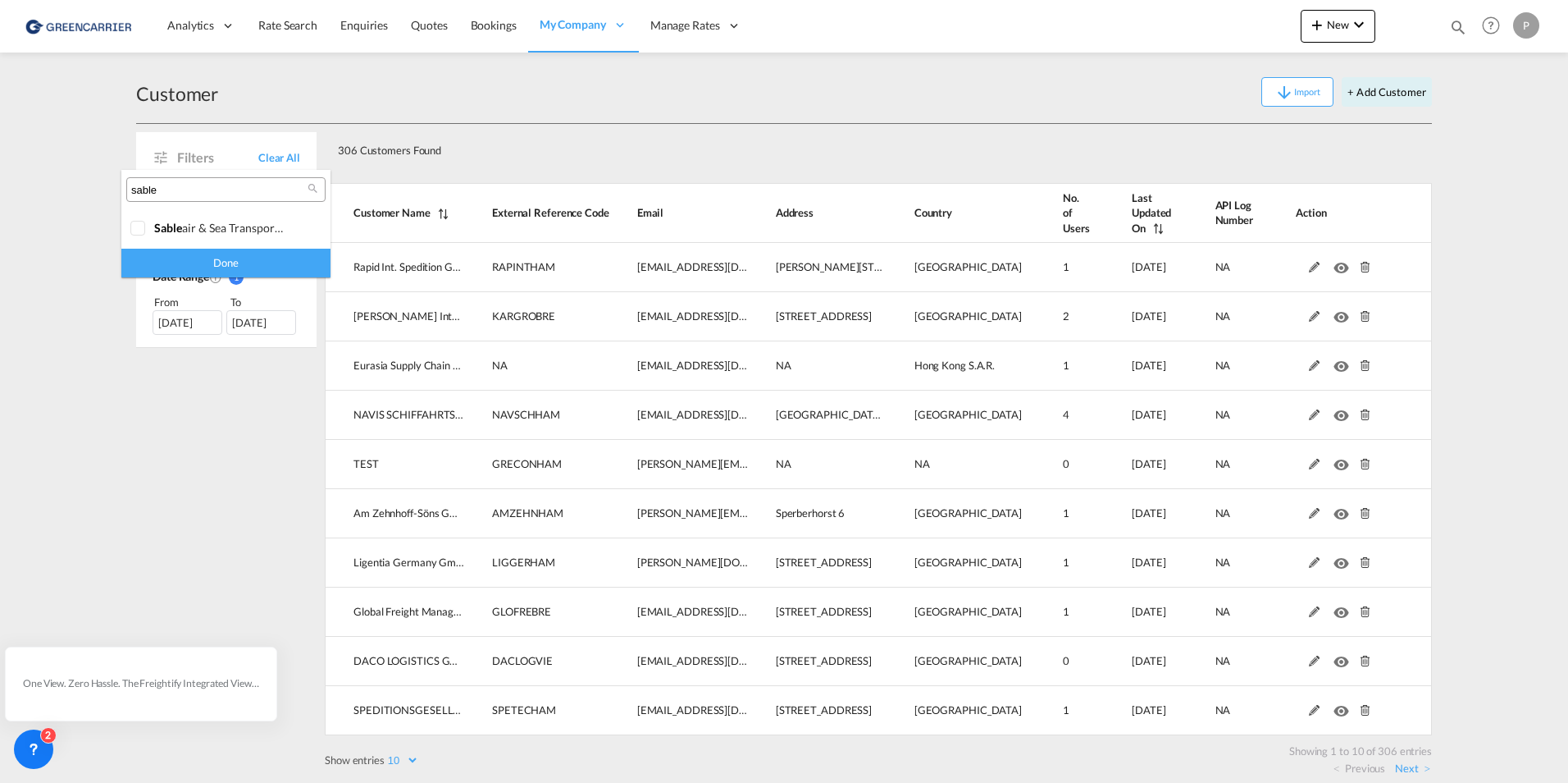
type input "sable"
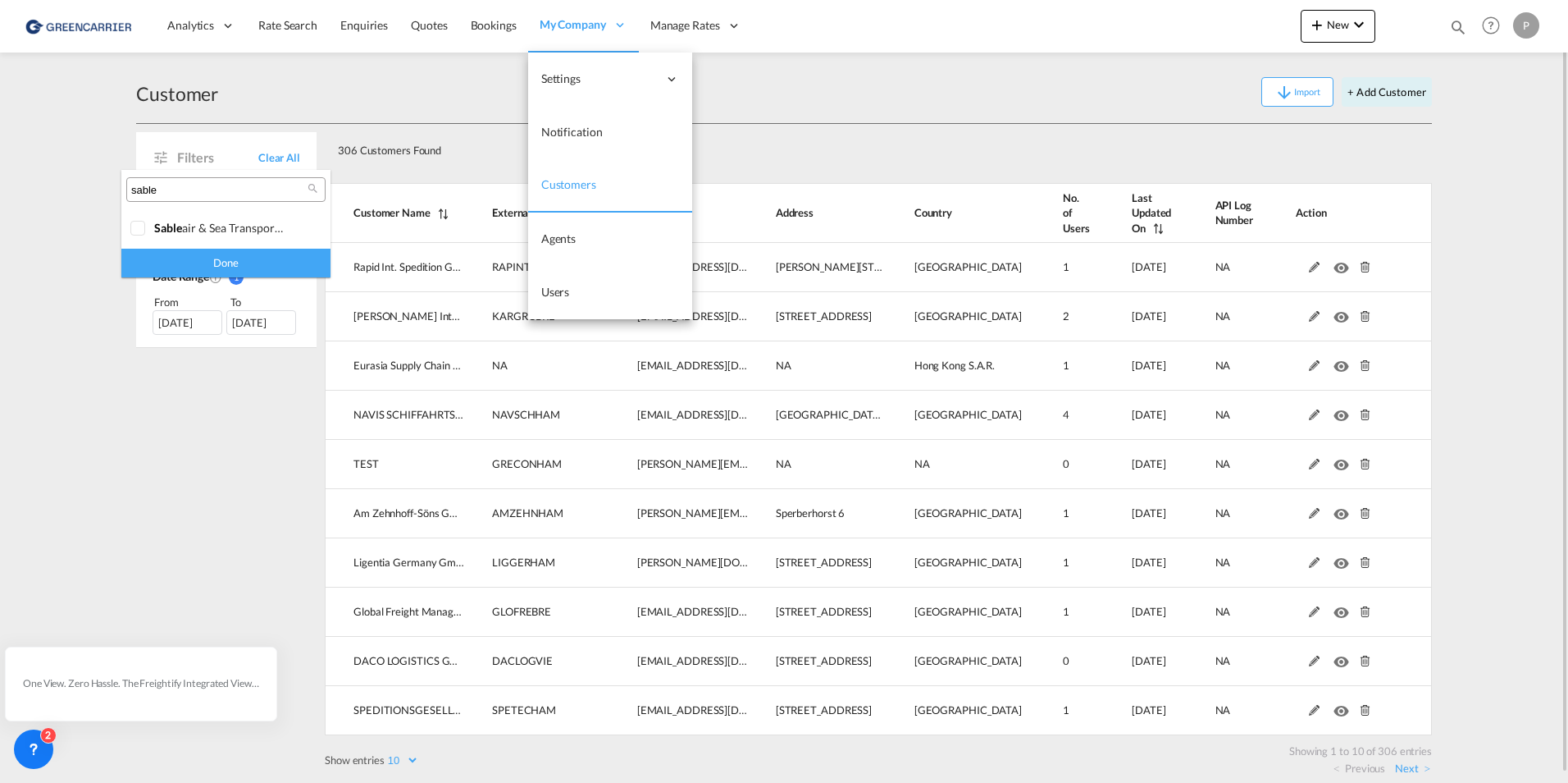
click at [563, 38] on md-backdrop at bounding box center [784, 391] width 1568 height 783
drag, startPoint x: 557, startPoint y: 288, endPoint x: 579, endPoint y: 214, distance: 77.2
click at [557, 288] on span "Users" at bounding box center [555, 292] width 29 height 14
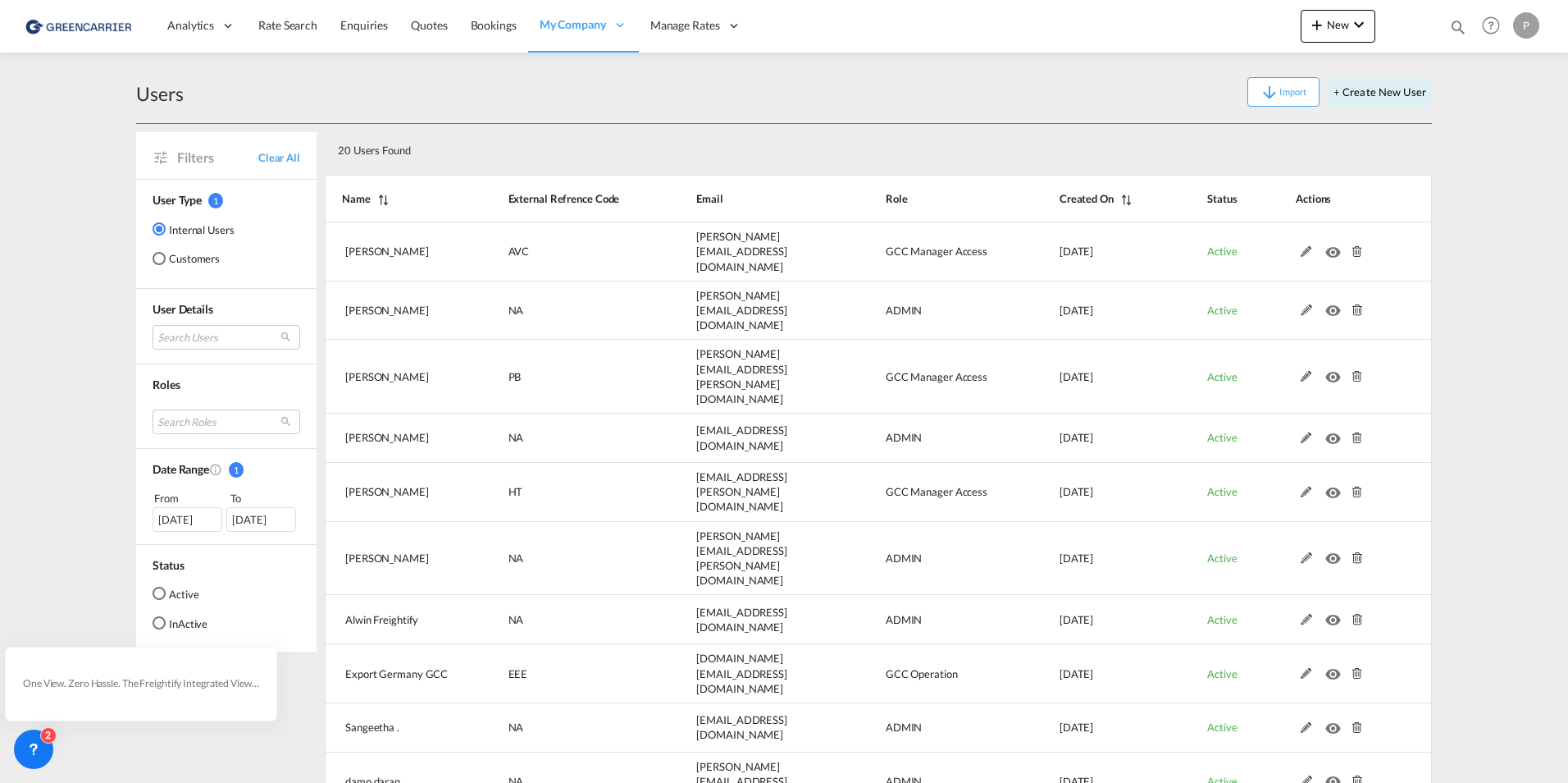
click at [189, 256] on md-radio-button "Customers" at bounding box center [193, 258] width 82 height 17
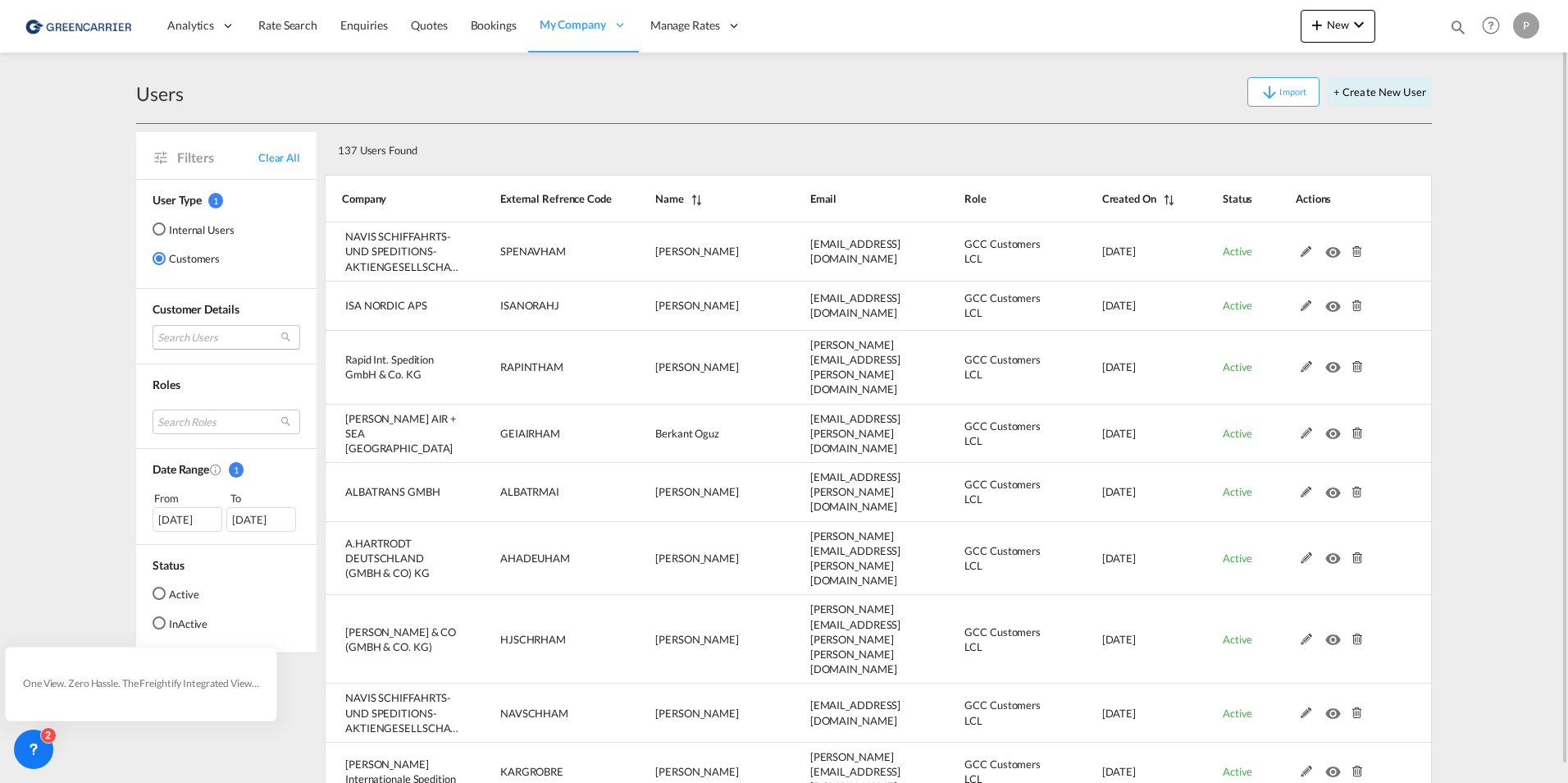
click at [176, 332] on md-select "Search Users user name user [PERSON_NAME] [EMAIL_ADDRESS][PERSON_NAME][DOMAIN_N…" at bounding box center [226, 337] width 148 height 25
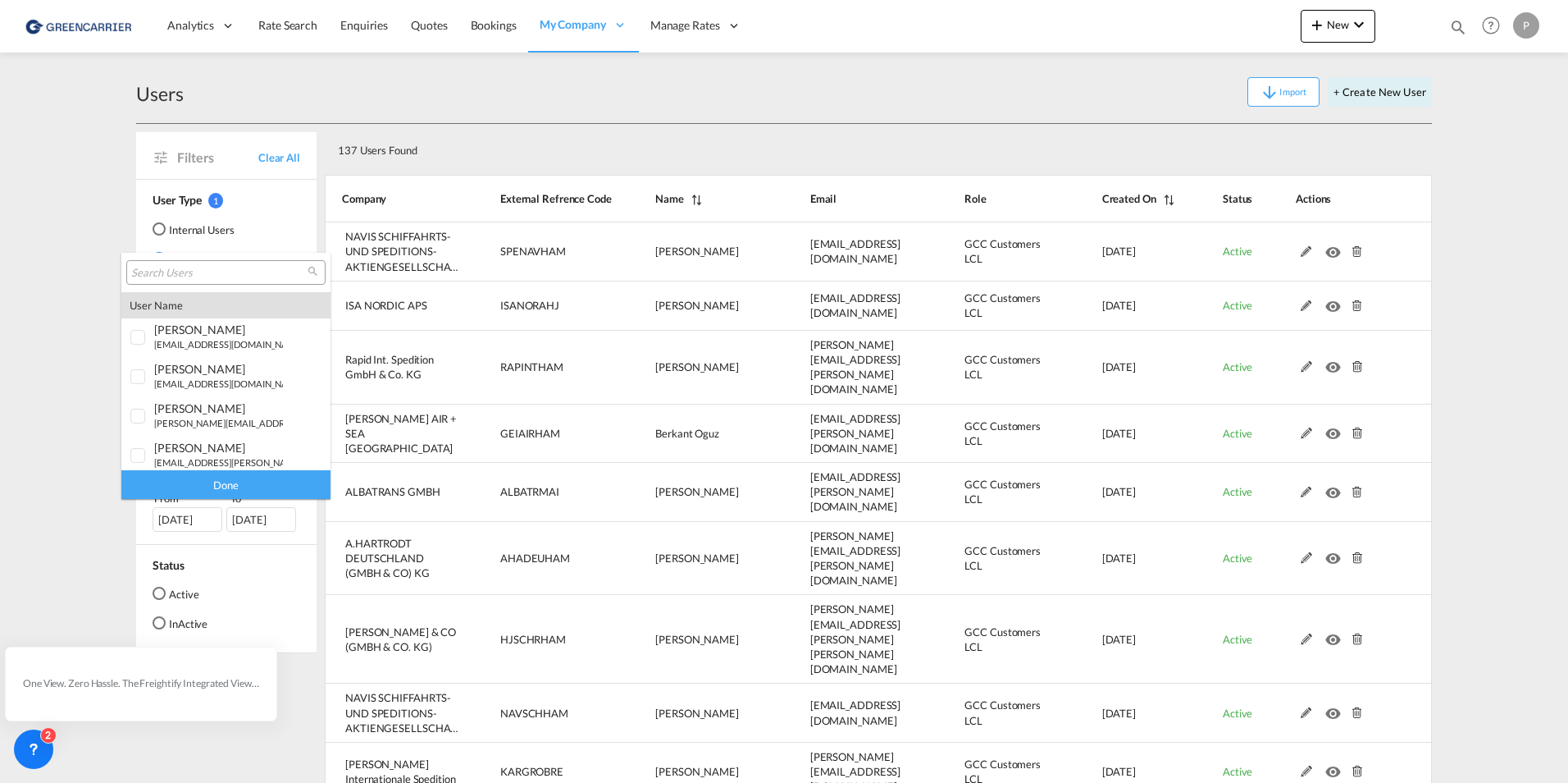
click at [194, 274] on input "search" at bounding box center [219, 273] width 176 height 15
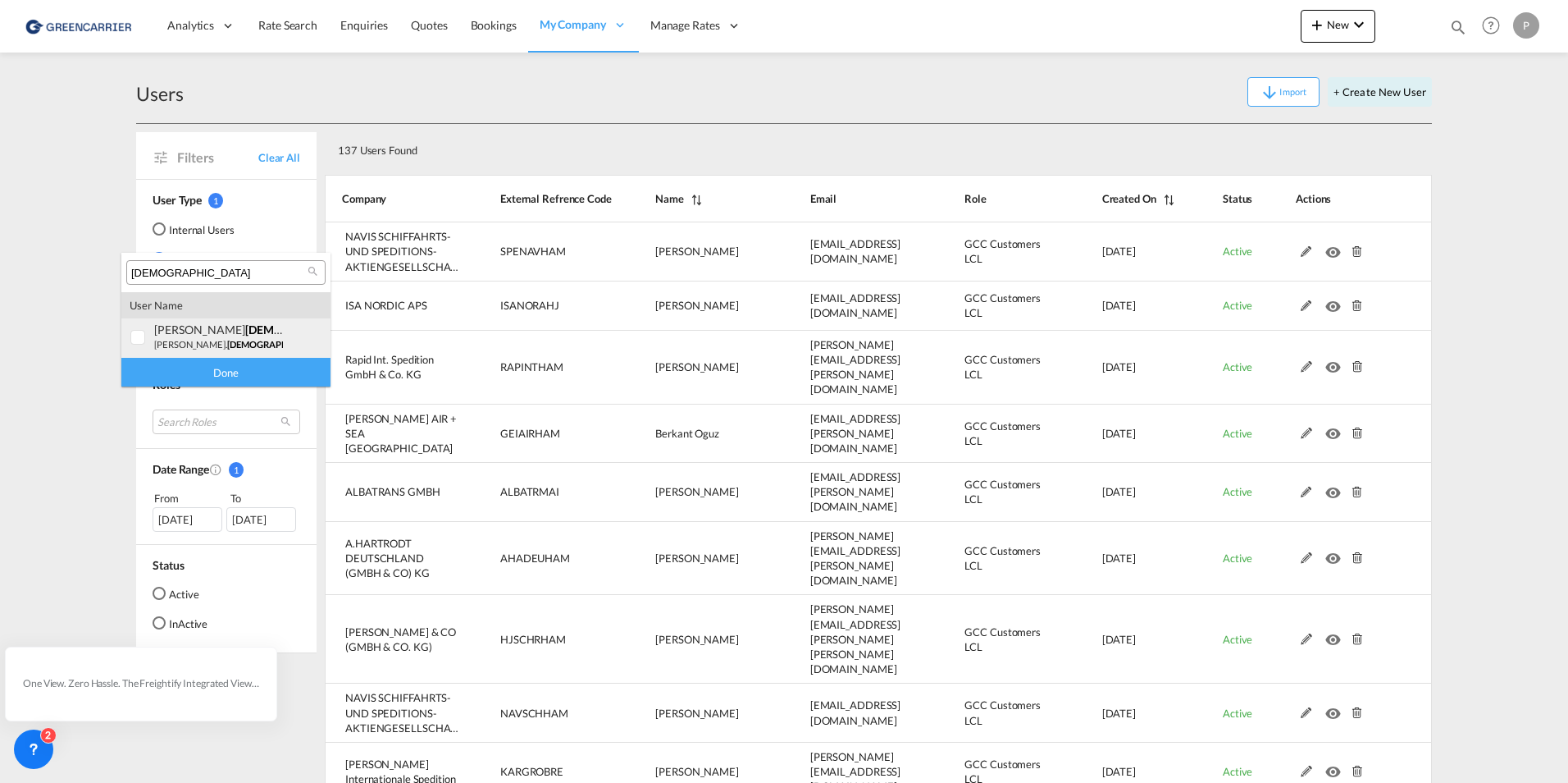
type input "[DEMOGRAPHIC_DATA]"
click at [194, 342] on small "[PERSON_NAME]. [PERSON_NAME] [EMAIL_ADDRESS][DOMAIN_NAME]" at bounding box center [316, 344] width 323 height 11
click at [275, 368] on div "Done" at bounding box center [225, 371] width 209 height 29
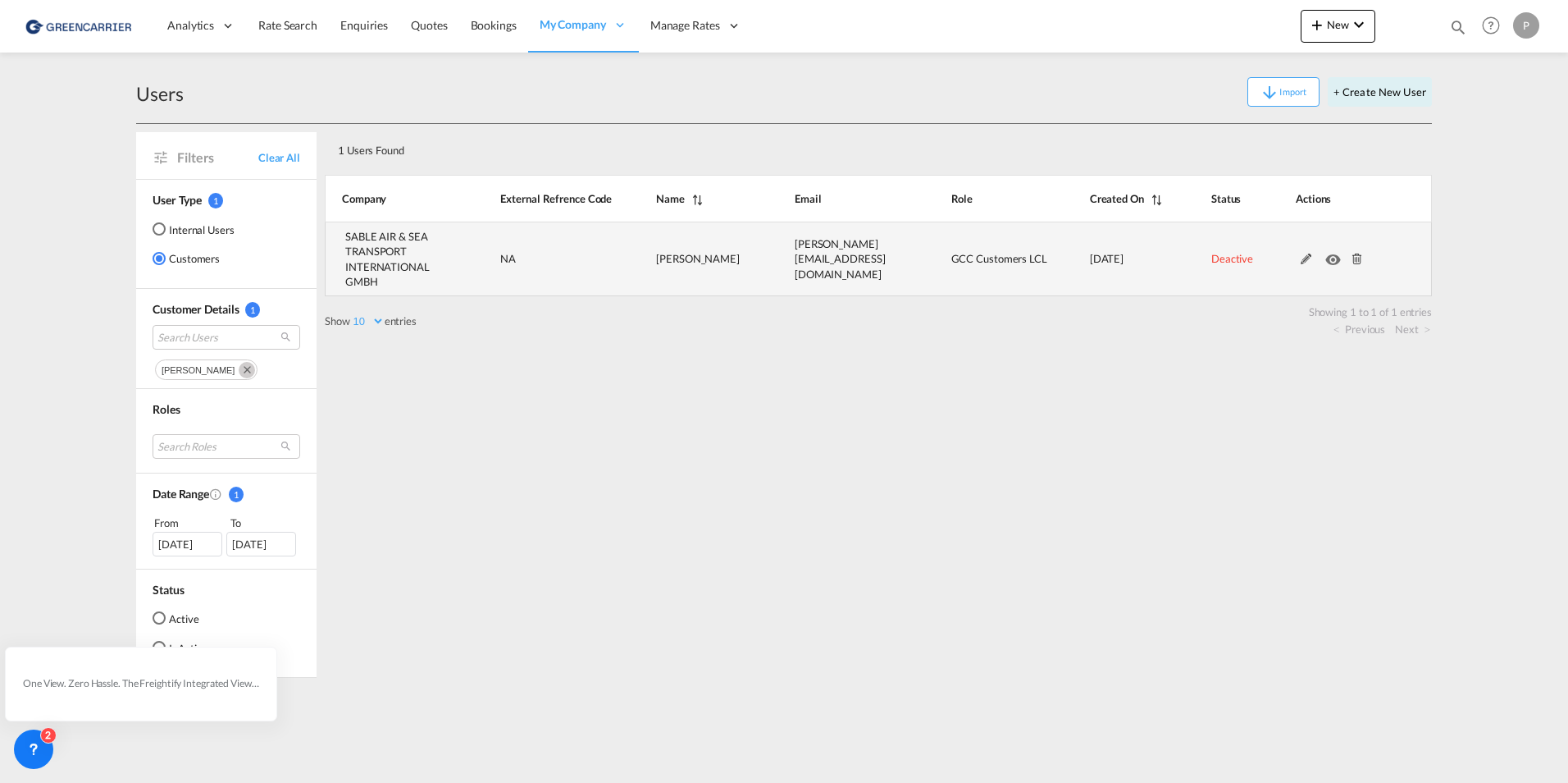
click at [1307, 262] on md-icon at bounding box center [1307, 259] width 22 height 12
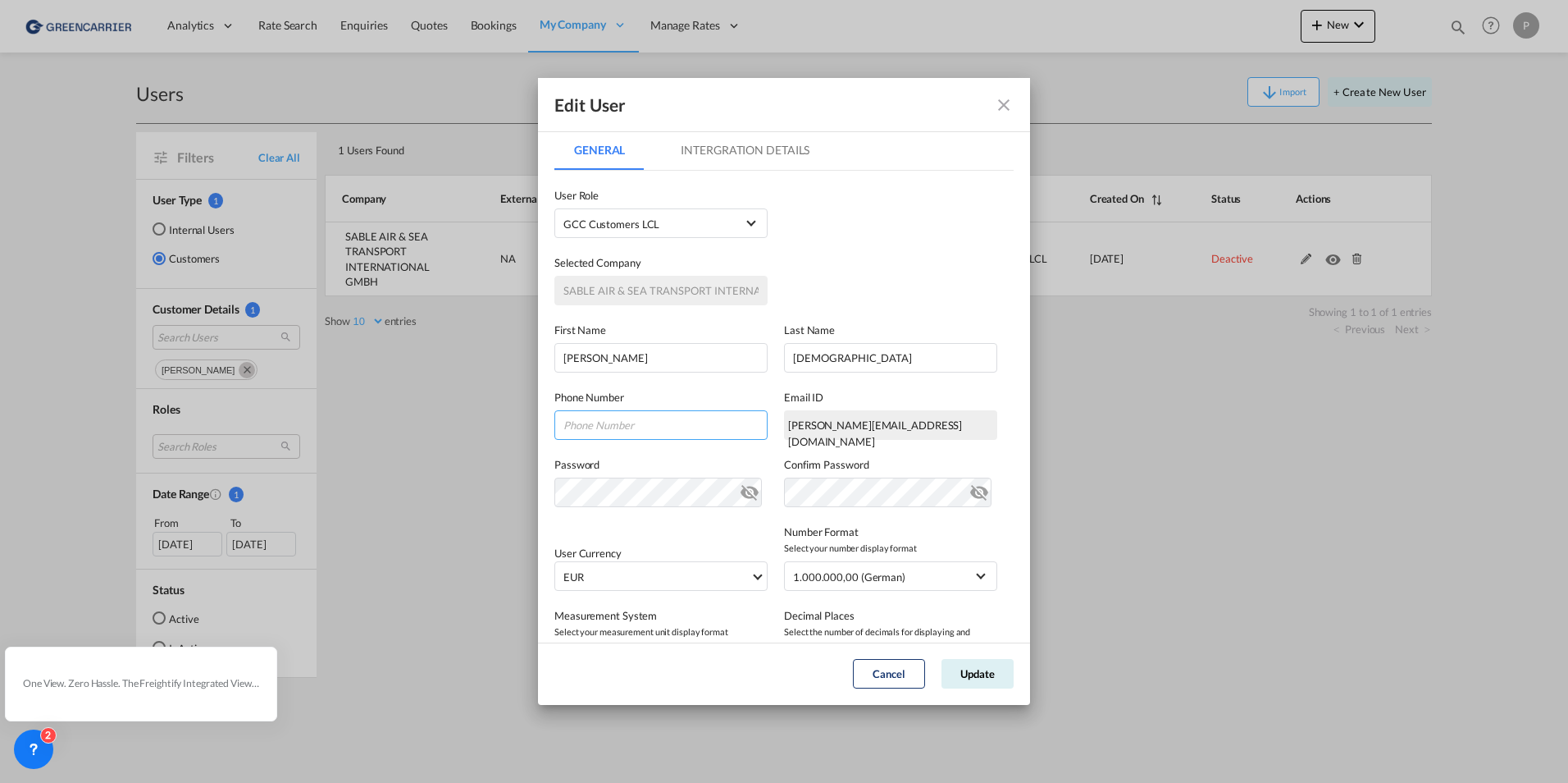
click at [593, 425] on input "GeneralIntergration Details ..." at bounding box center [660, 425] width 214 height 30
paste input "[PHONE_NUMBER]"
type input "[PHONE_NUMBER]"
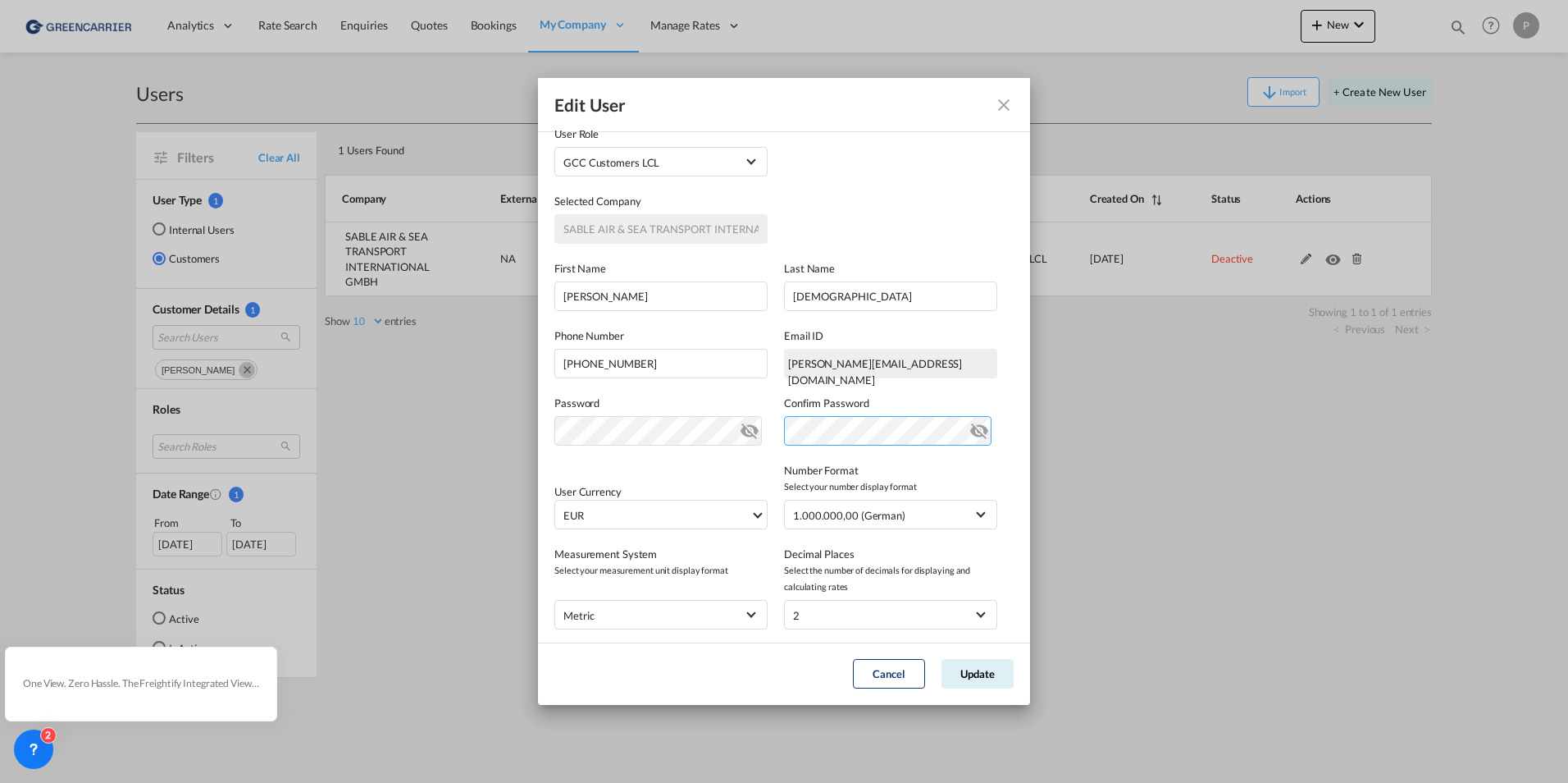
scroll to position [160, 0]
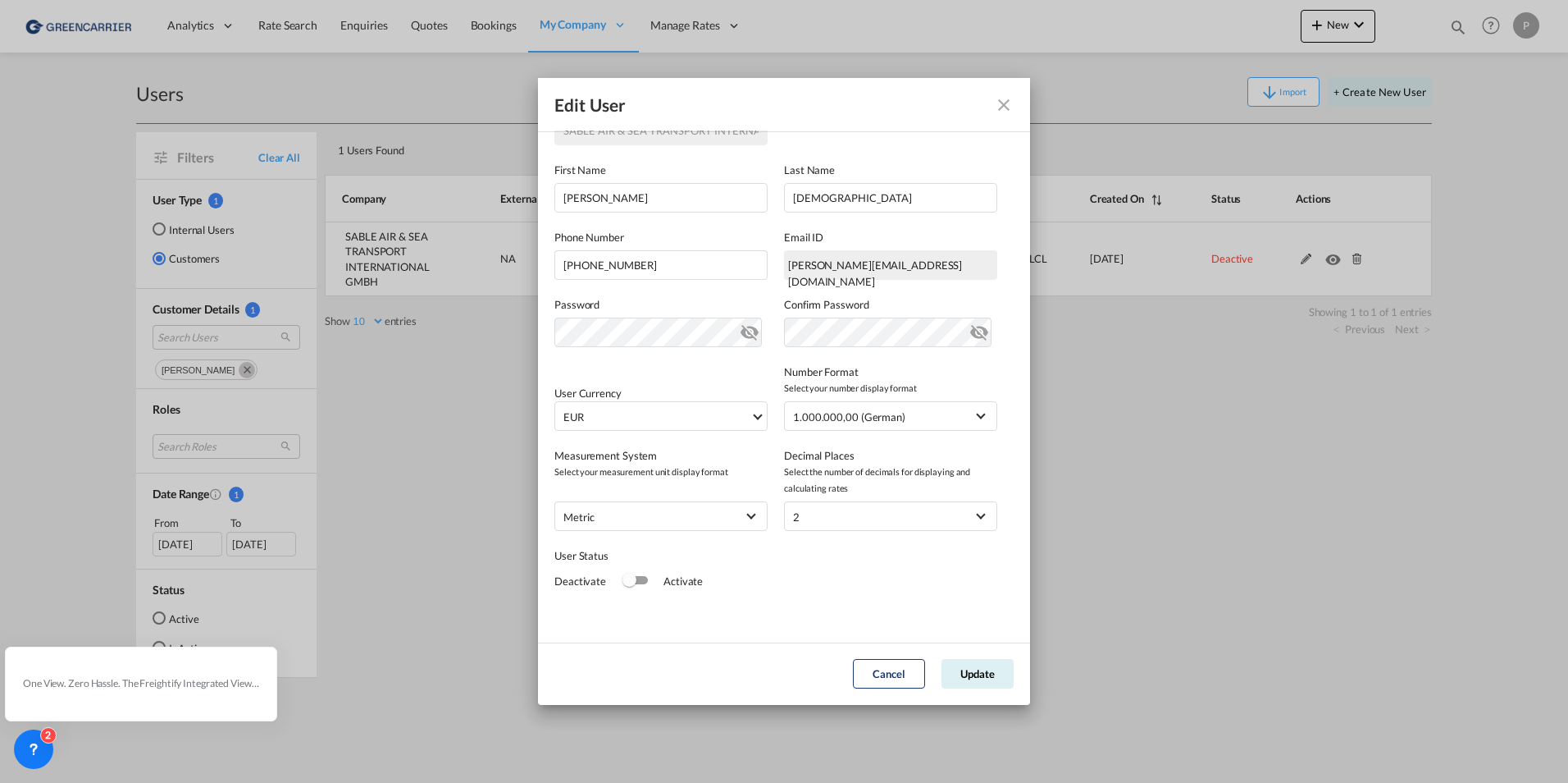
click at [637, 582] on div "Switch 1" at bounding box center [635, 580] width 25 height 8
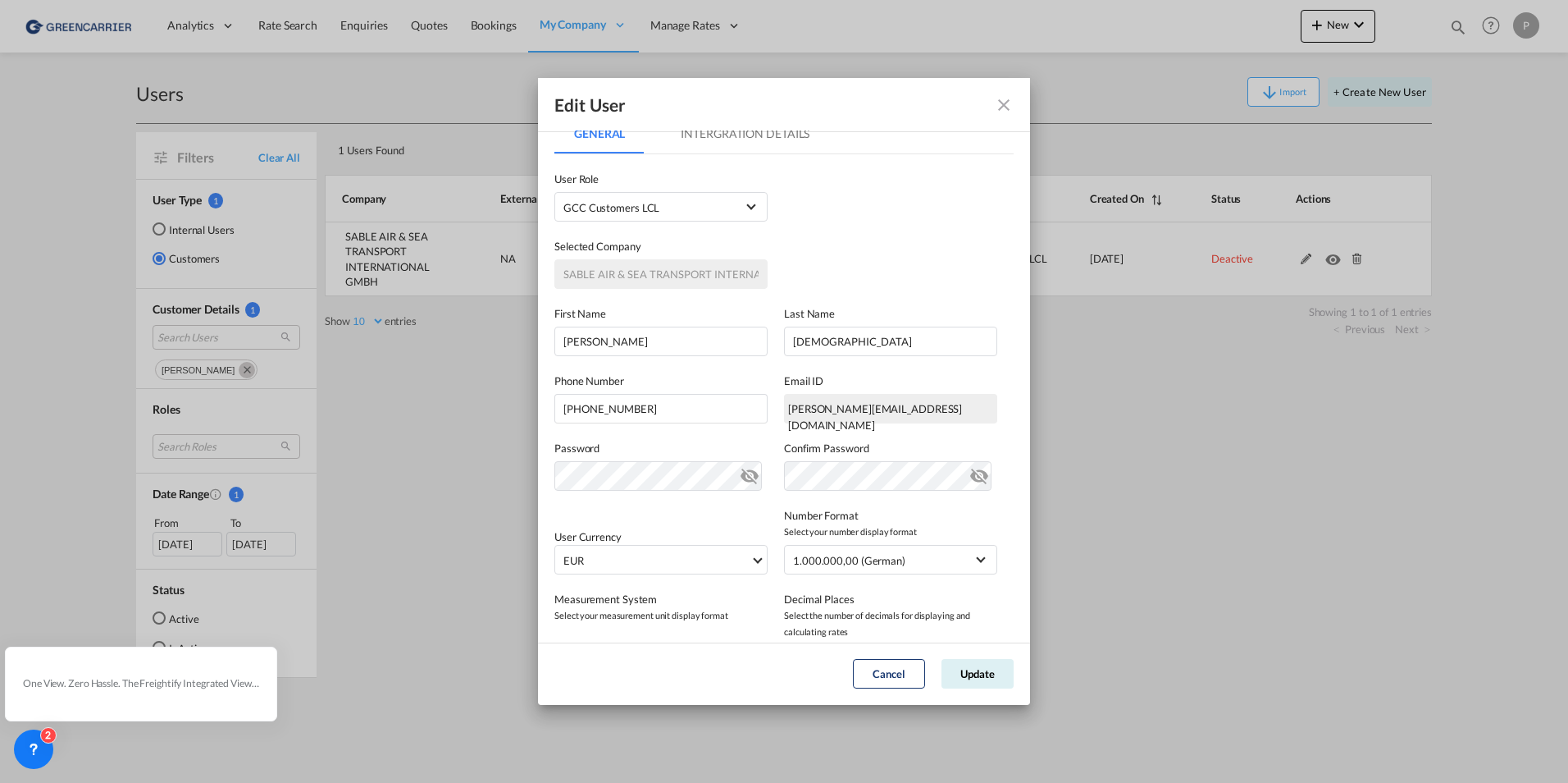
scroll to position [0, 0]
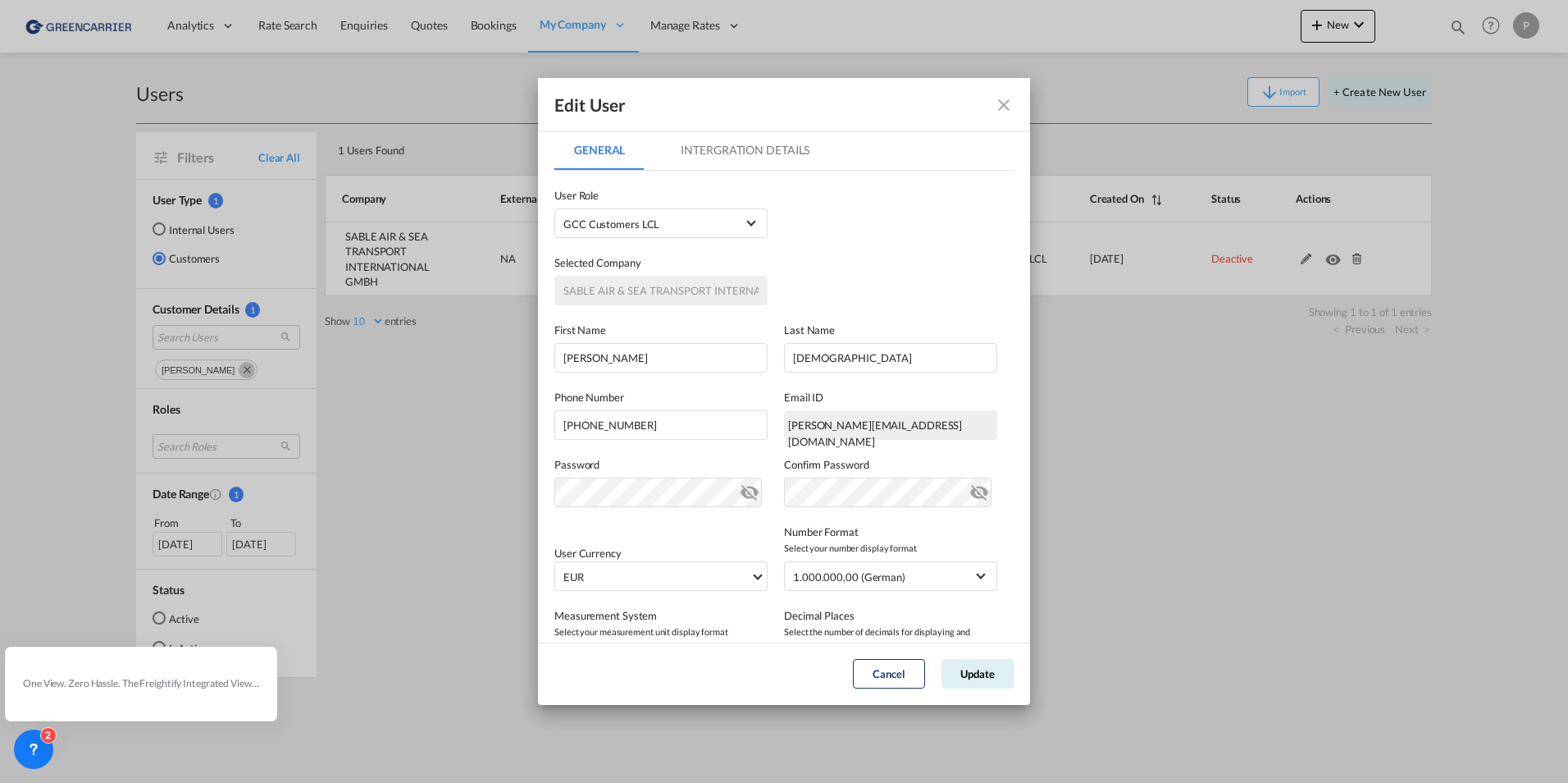
click at [721, 141] on md-tab-item "Intergration Details" at bounding box center [745, 150] width 168 height 39
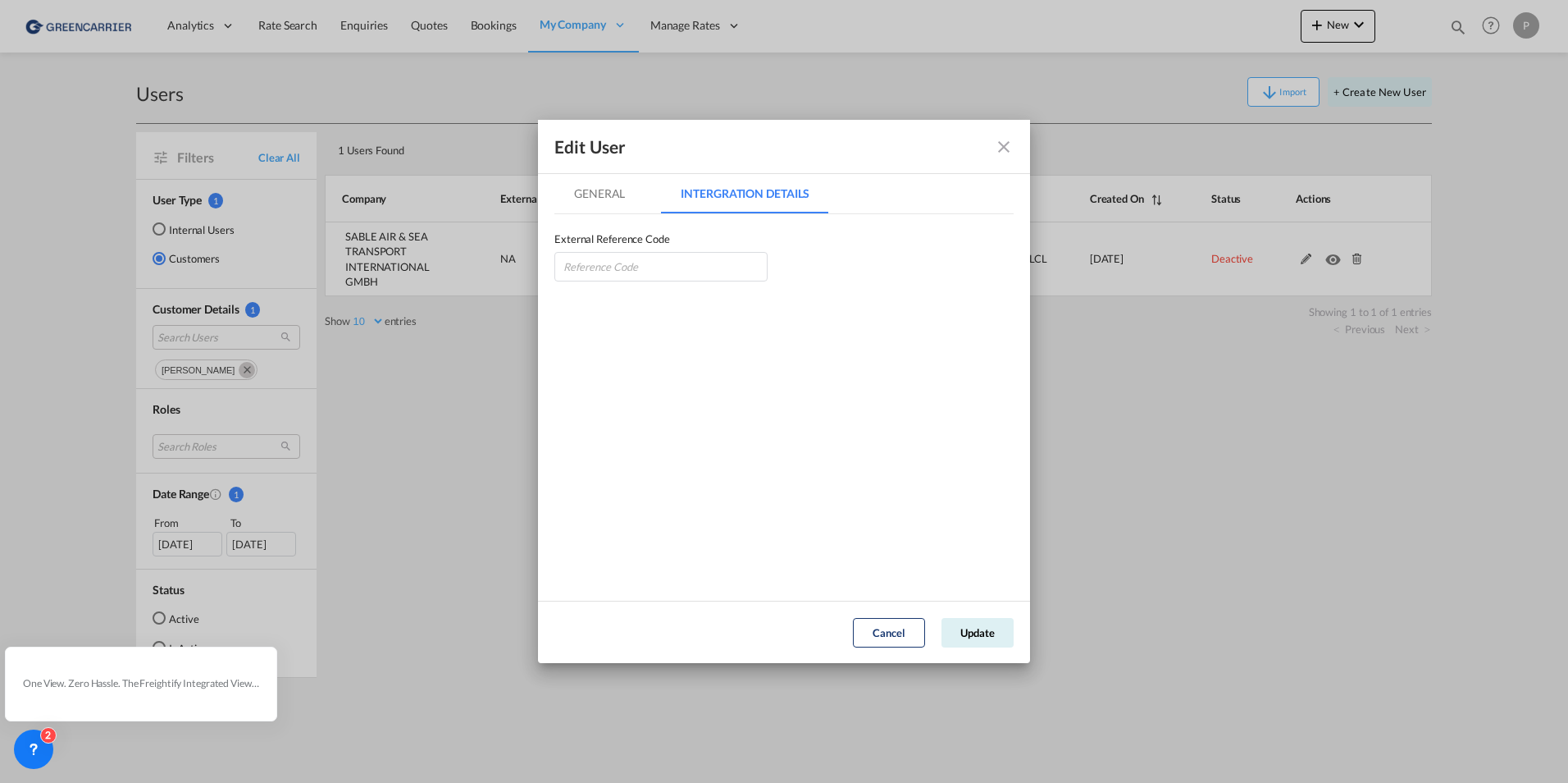
drag, startPoint x: 1493, startPoint y: 390, endPoint x: 1352, endPoint y: 381, distance: 141.3
click at [1493, 390] on div "Edit User General Intergration Details General Intergration Details User Type I…" at bounding box center [784, 391] width 1568 height 783
click at [667, 263] on input "GeneralIntergration Details ..." at bounding box center [660, 267] width 214 height 30
paste input "SABAIRHAM"
type input "SABAIRHAM"
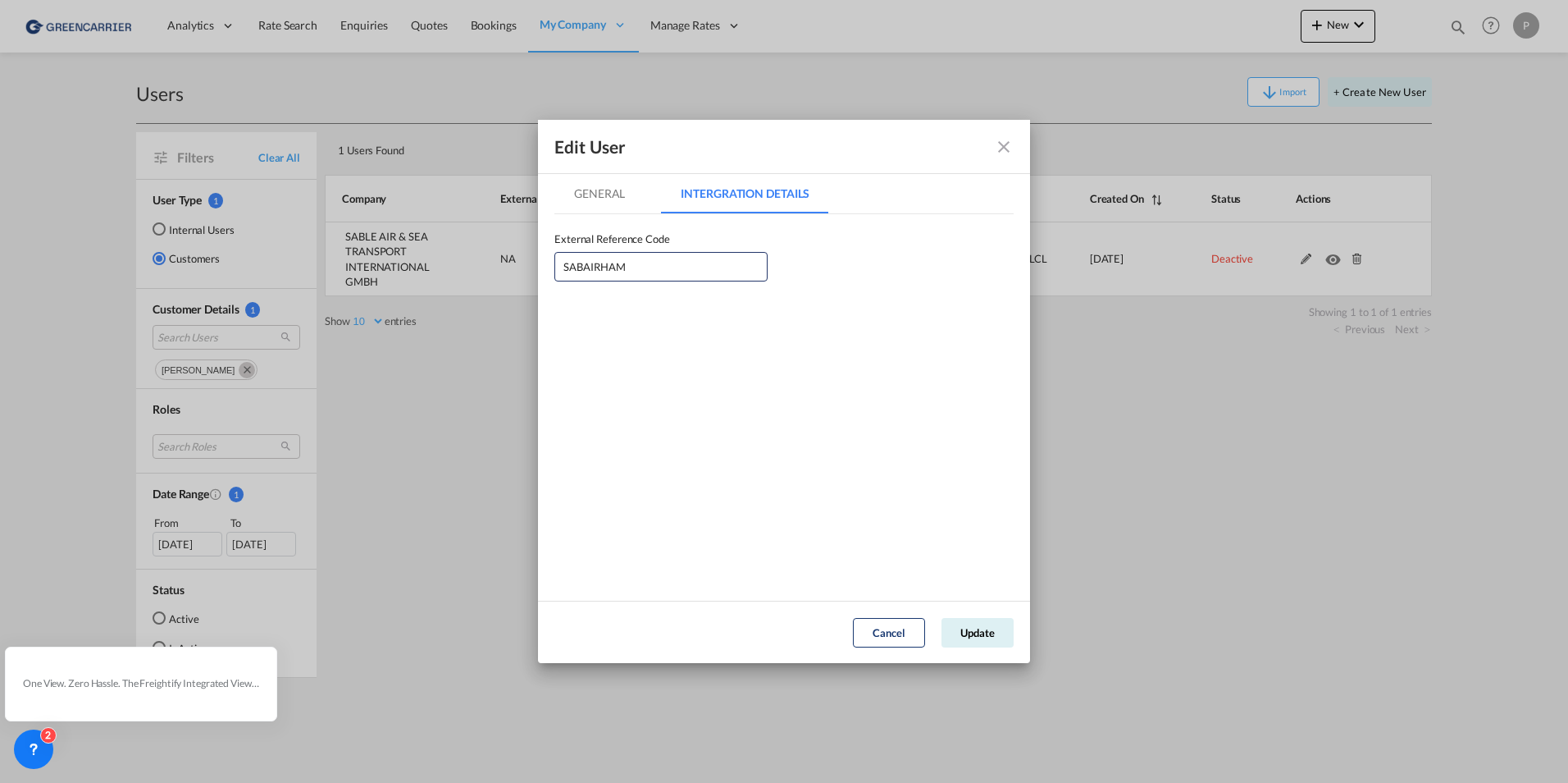
click at [617, 194] on md-tab-item "General" at bounding box center [599, 194] width 91 height 39
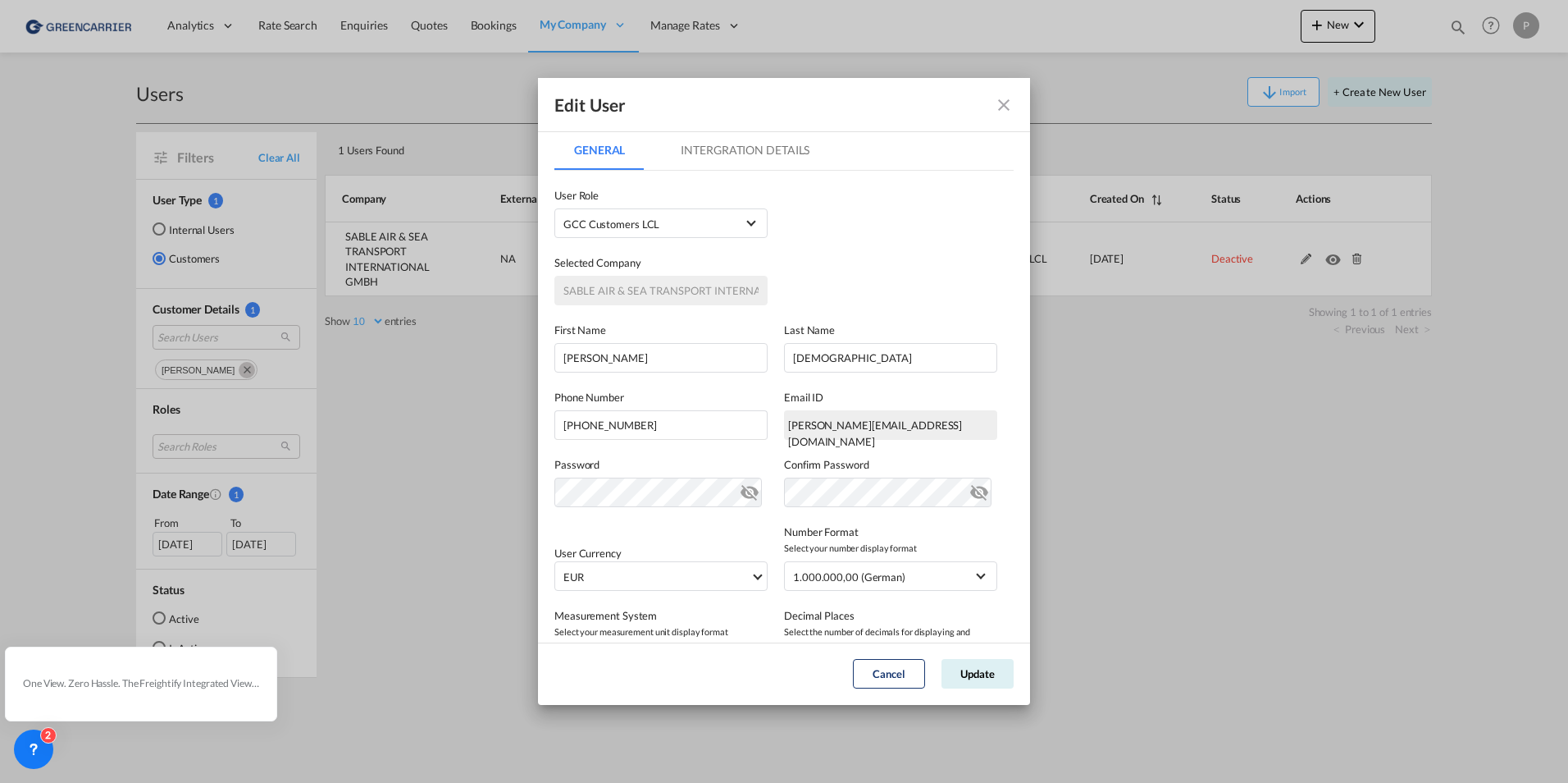
scroll to position [82, 0]
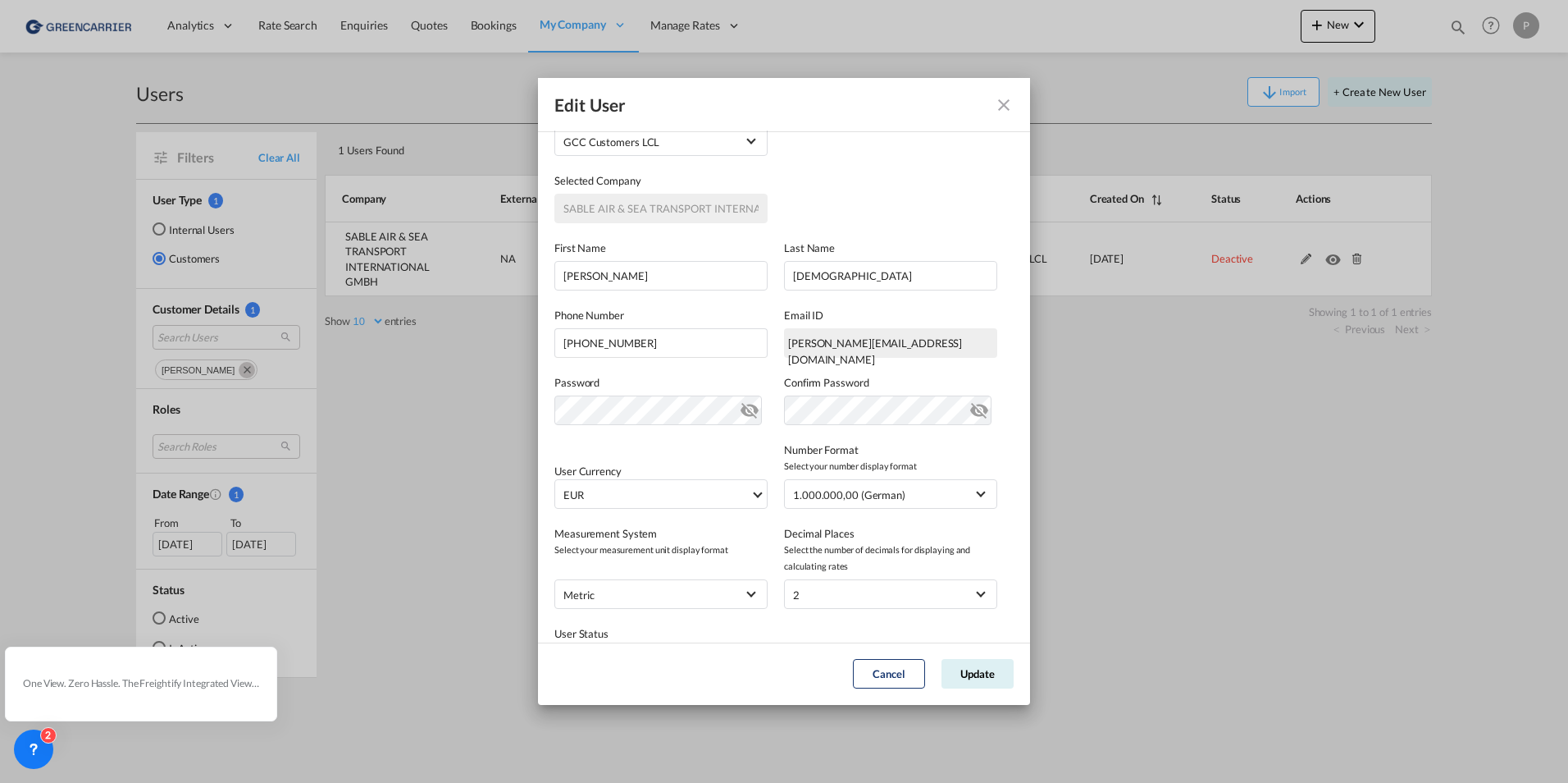
click at [752, 402] on md-icon "icon-eye-off" at bounding box center [750, 407] width 20 height 20
click at [970, 409] on md-icon "icon-eye-off" at bounding box center [979, 407] width 20 height 20
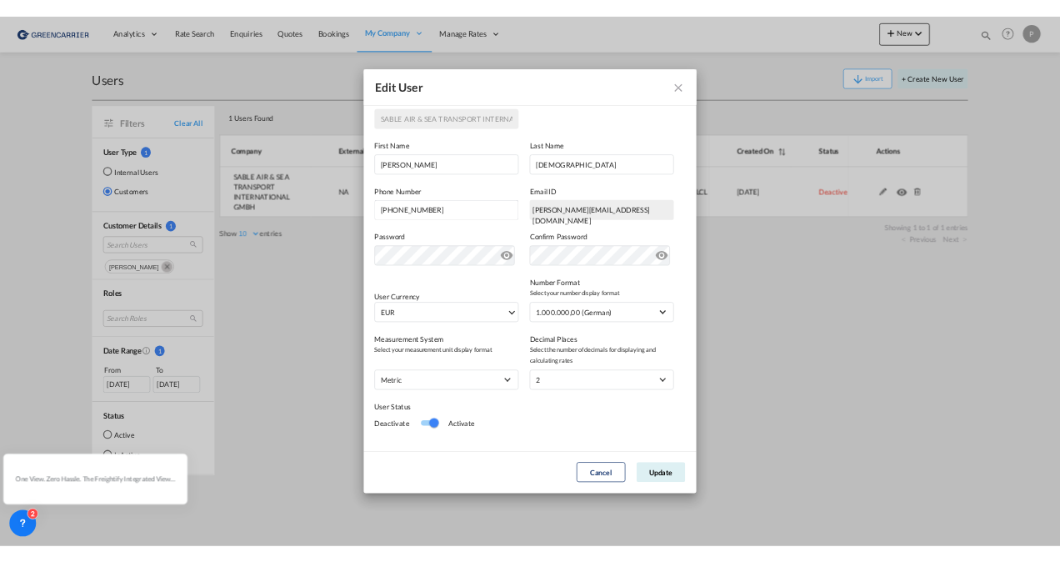
scroll to position [162, 0]
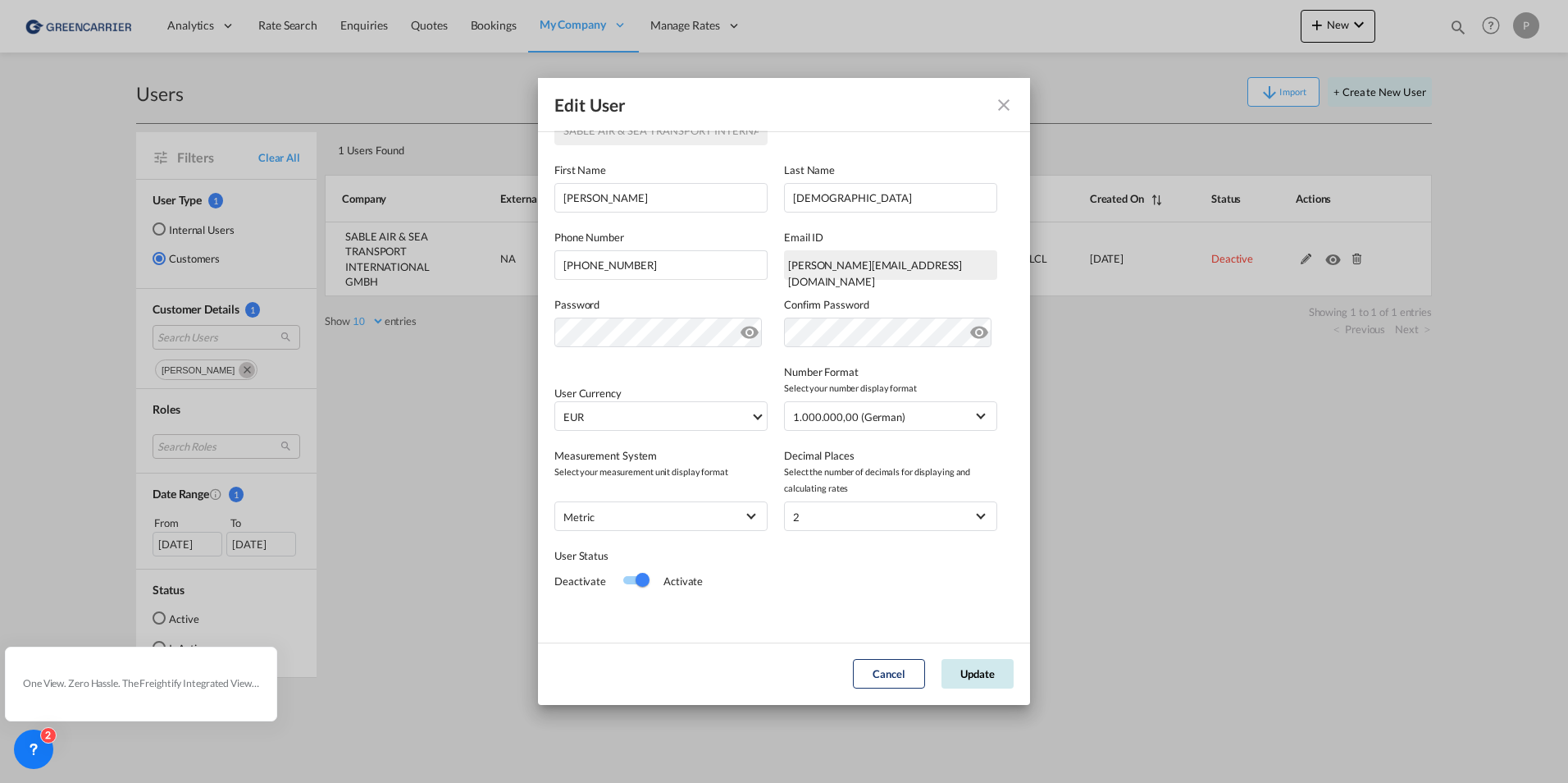
click at [972, 664] on button "Update" at bounding box center [977, 674] width 72 height 30
